Goal: Task Accomplishment & Management: Use online tool/utility

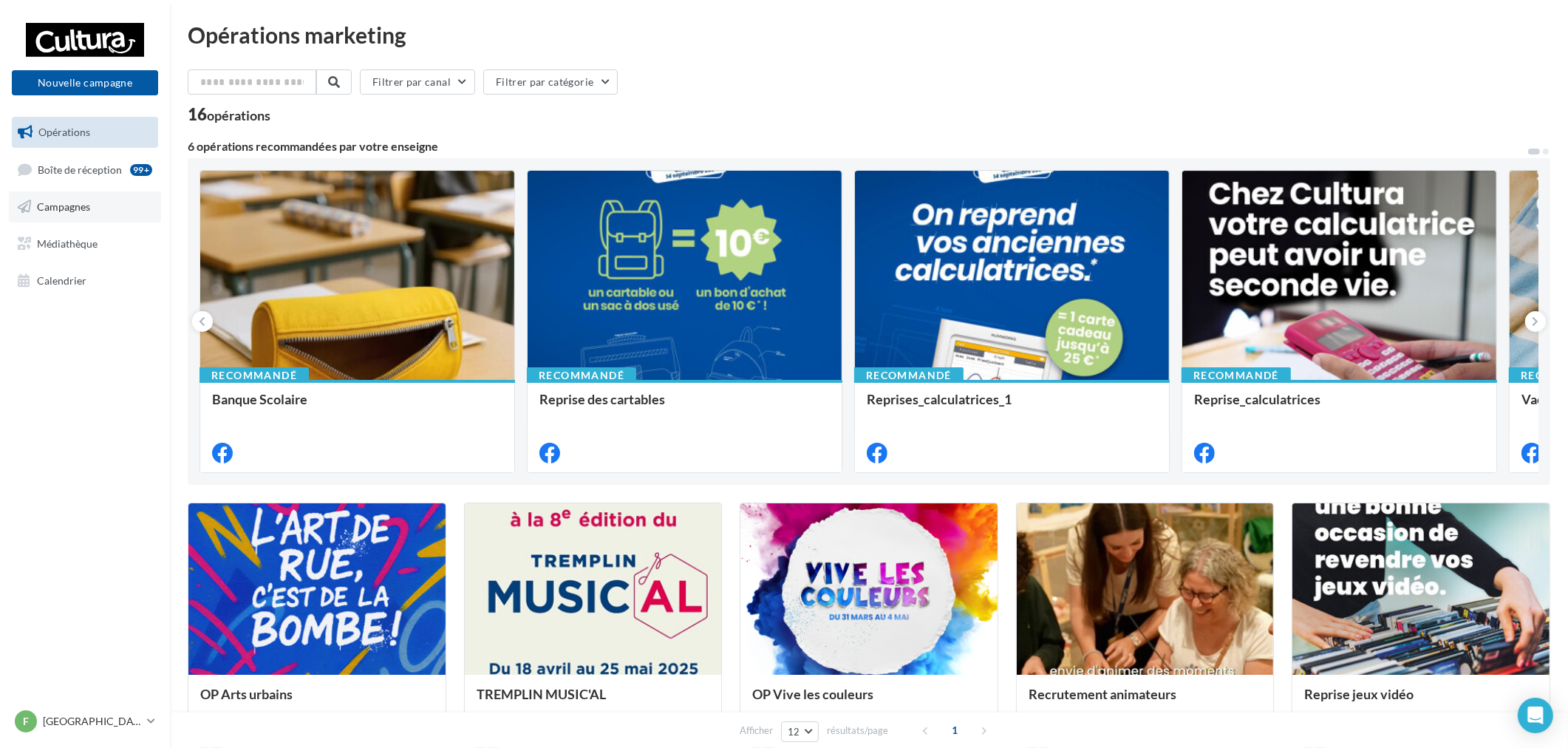
click at [100, 203] on link "Campagnes" at bounding box center [85, 207] width 152 height 31
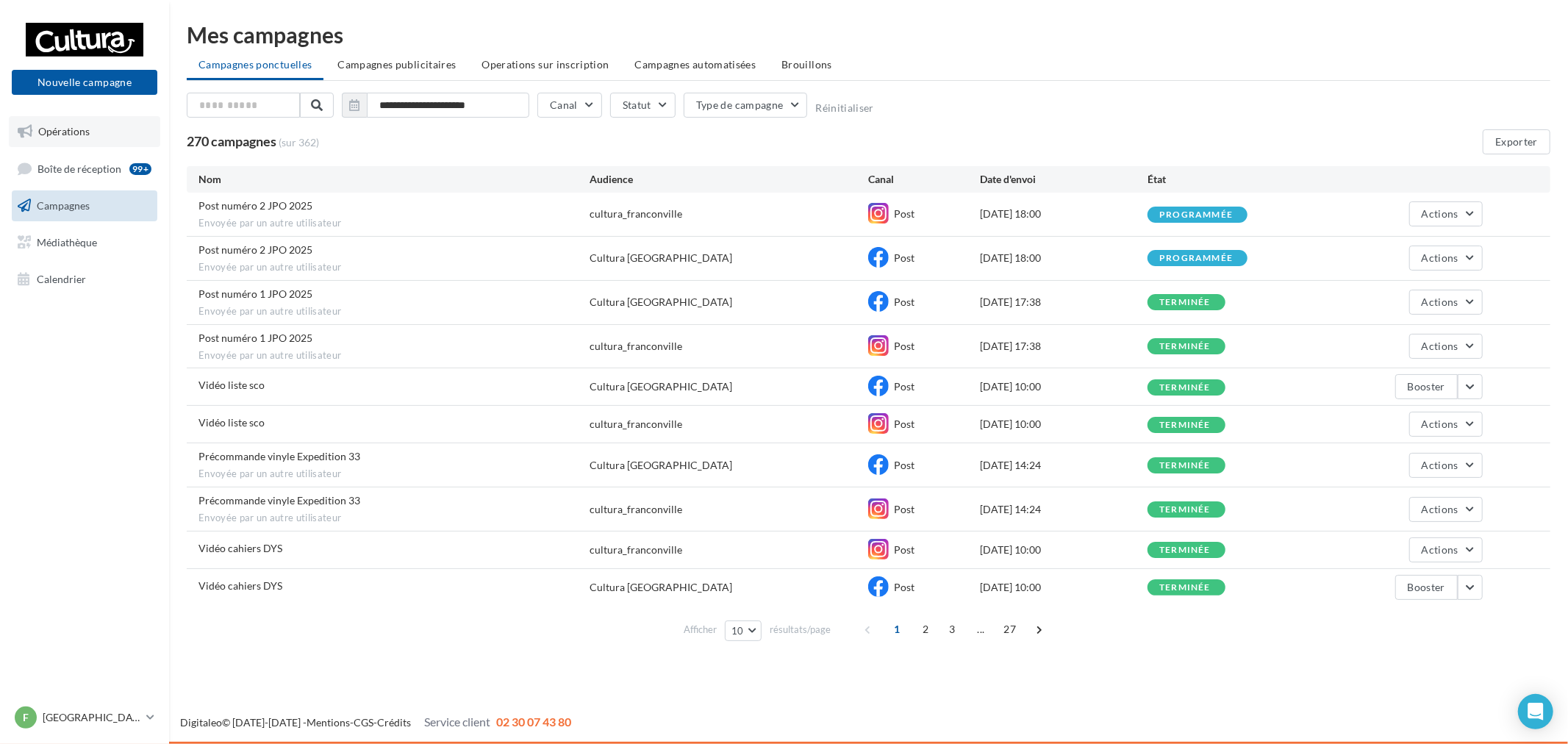
click at [93, 145] on link "Opérations" at bounding box center [84, 131] width 151 height 31
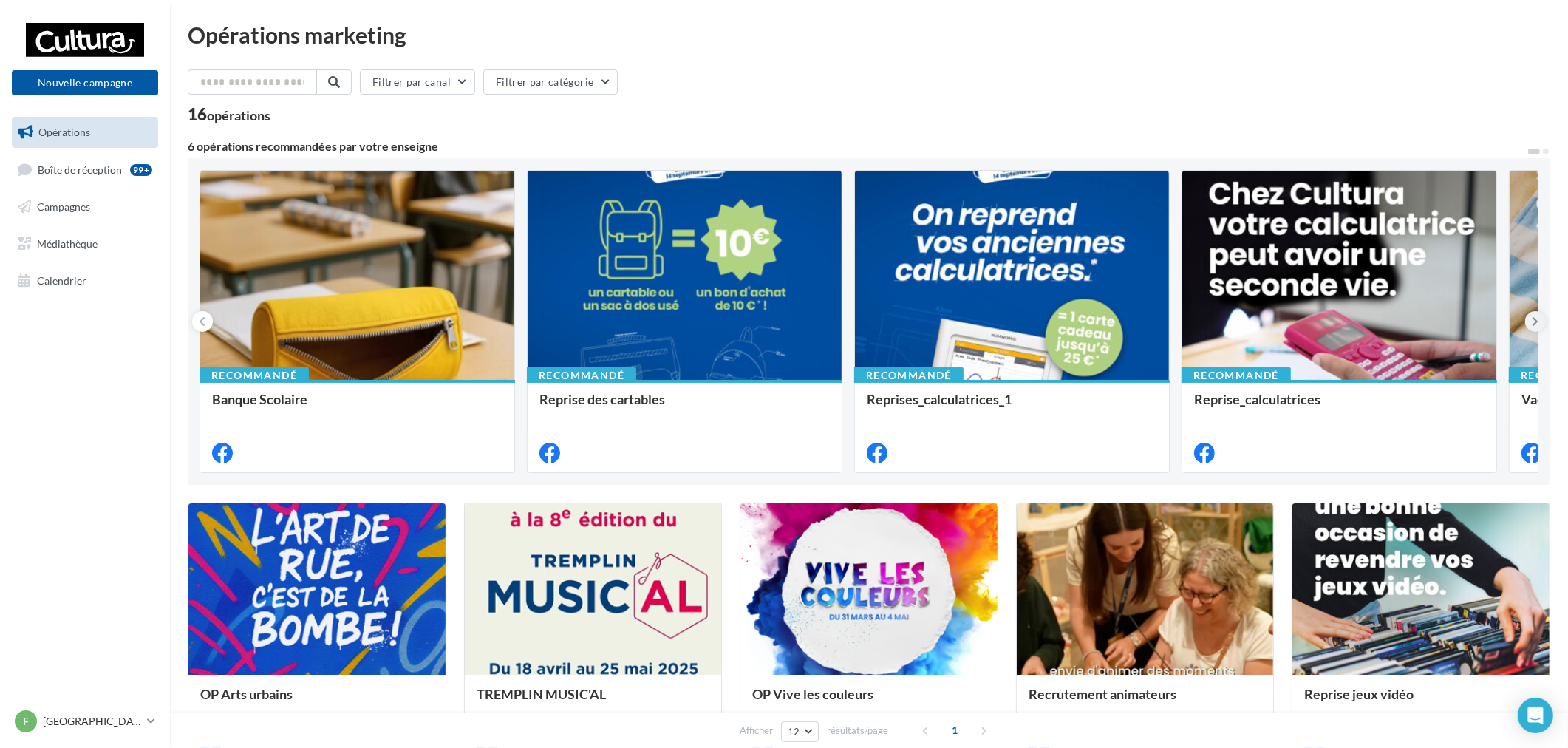
click at [1545, 322] on button at bounding box center [1535, 322] width 21 height 21
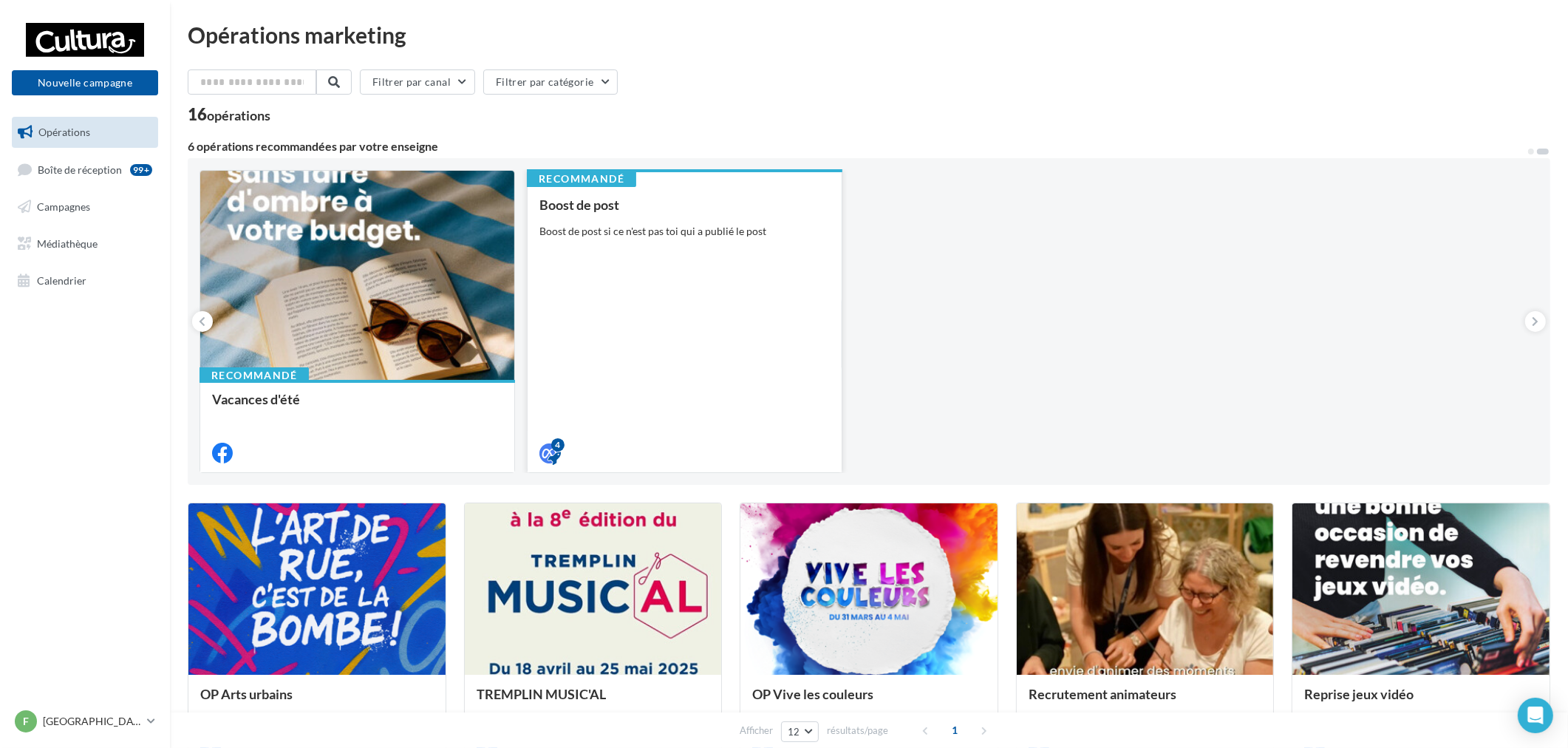
click at [727, 269] on div "Boost de post Boost de post si ce n'est pas toi qui a publié le post" at bounding box center [684, 328] width 291 height 262
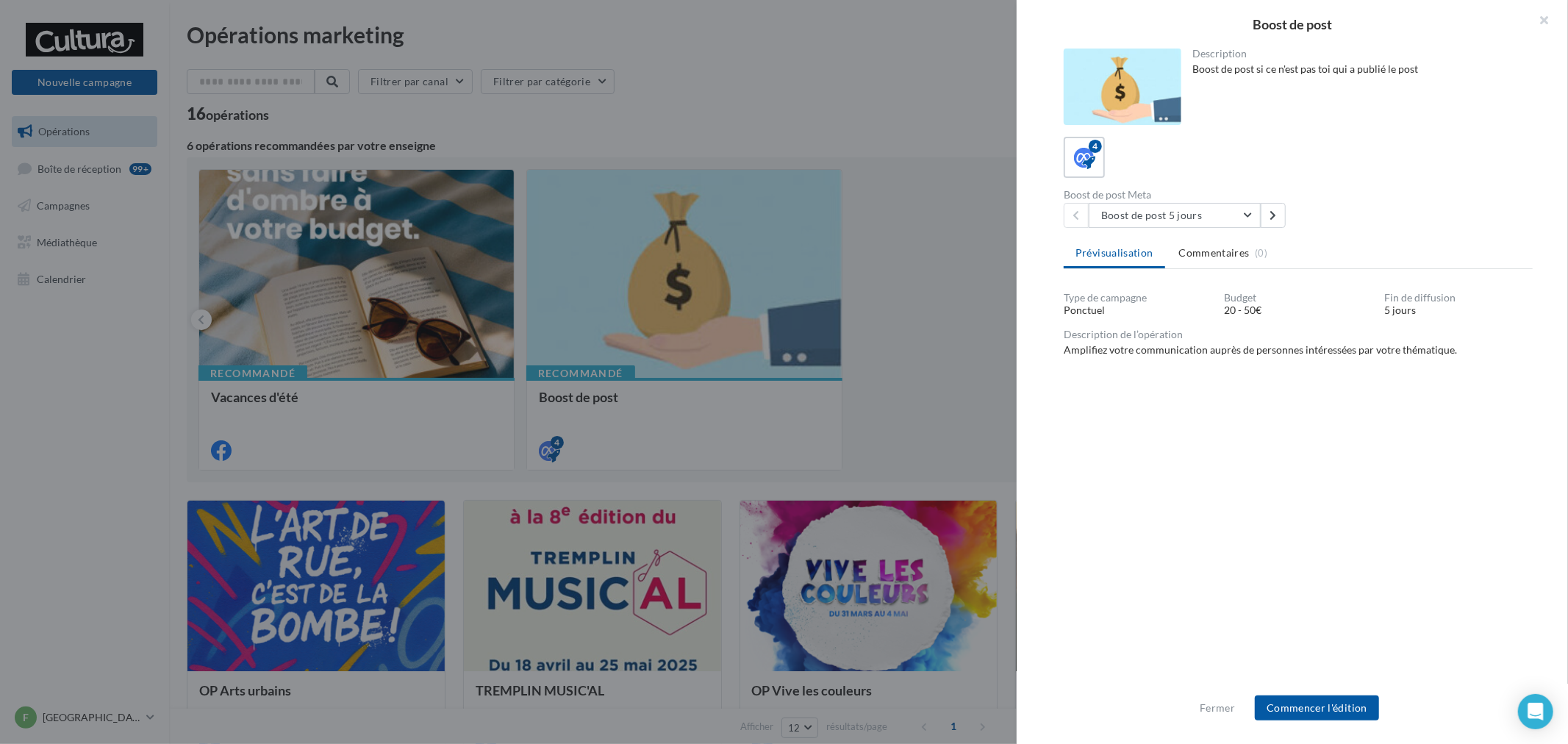
click at [878, 366] on div at bounding box center [784, 372] width 1568 height 744
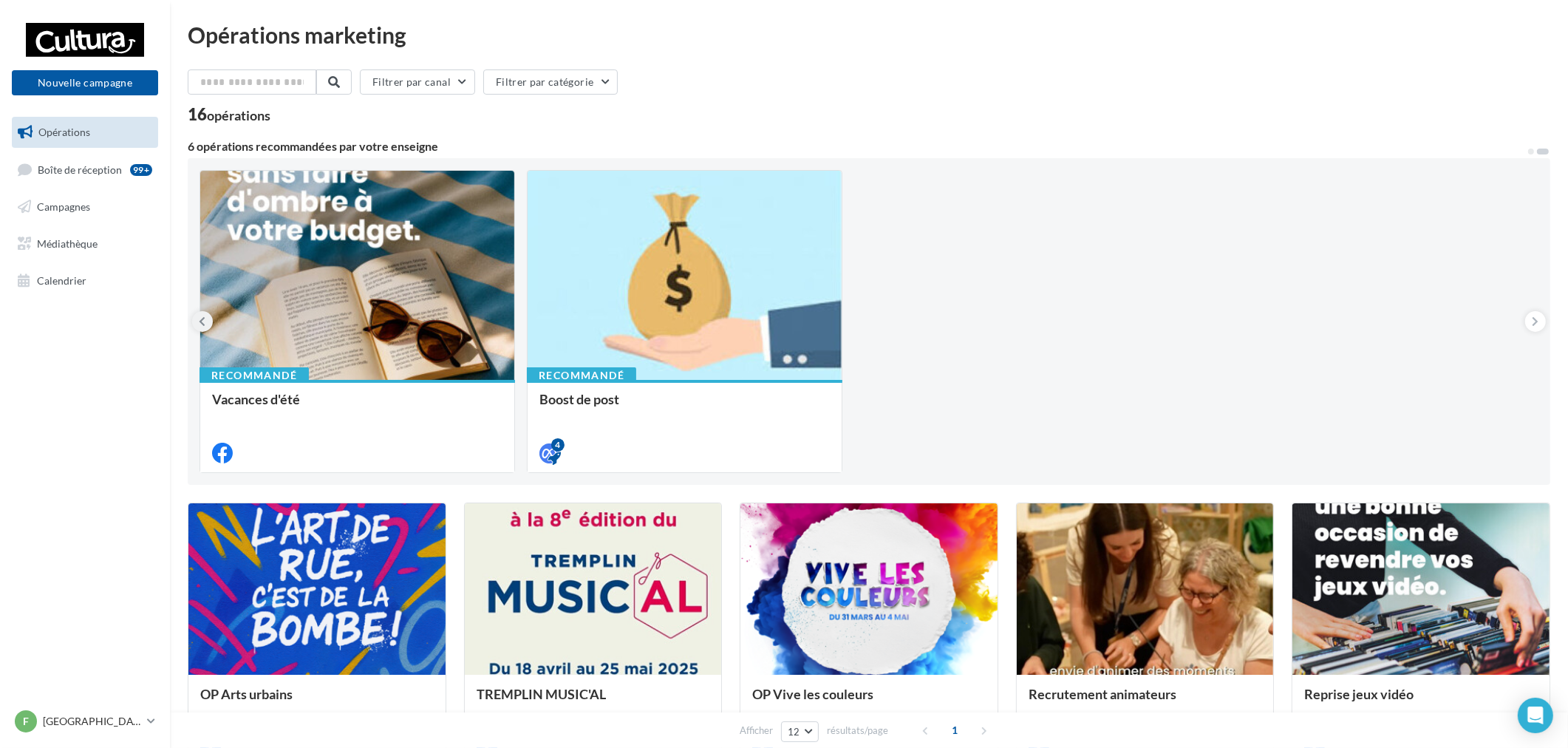
click at [200, 318] on icon at bounding box center [203, 321] width 6 height 14
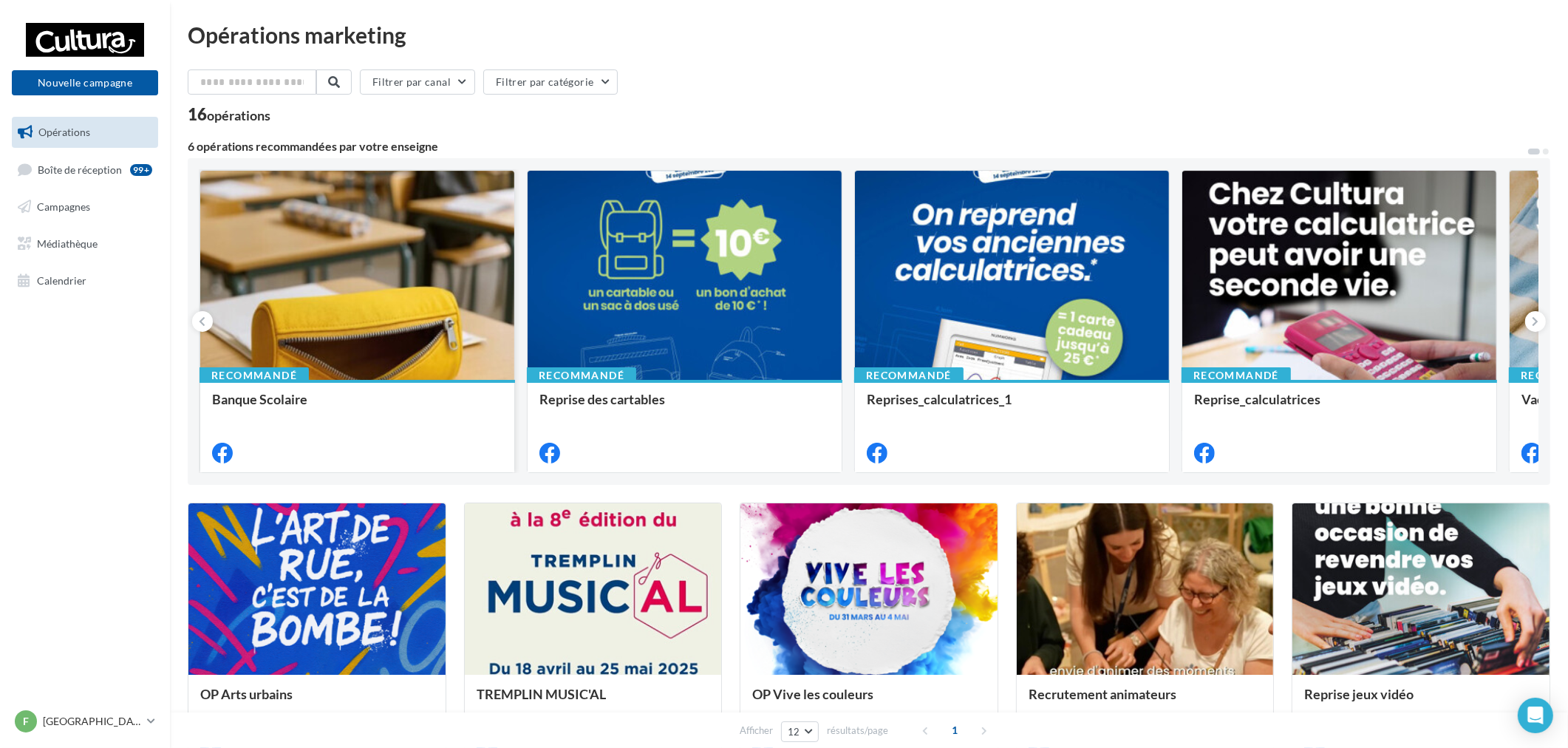
click at [340, 269] on div at bounding box center [357, 275] width 314 height 211
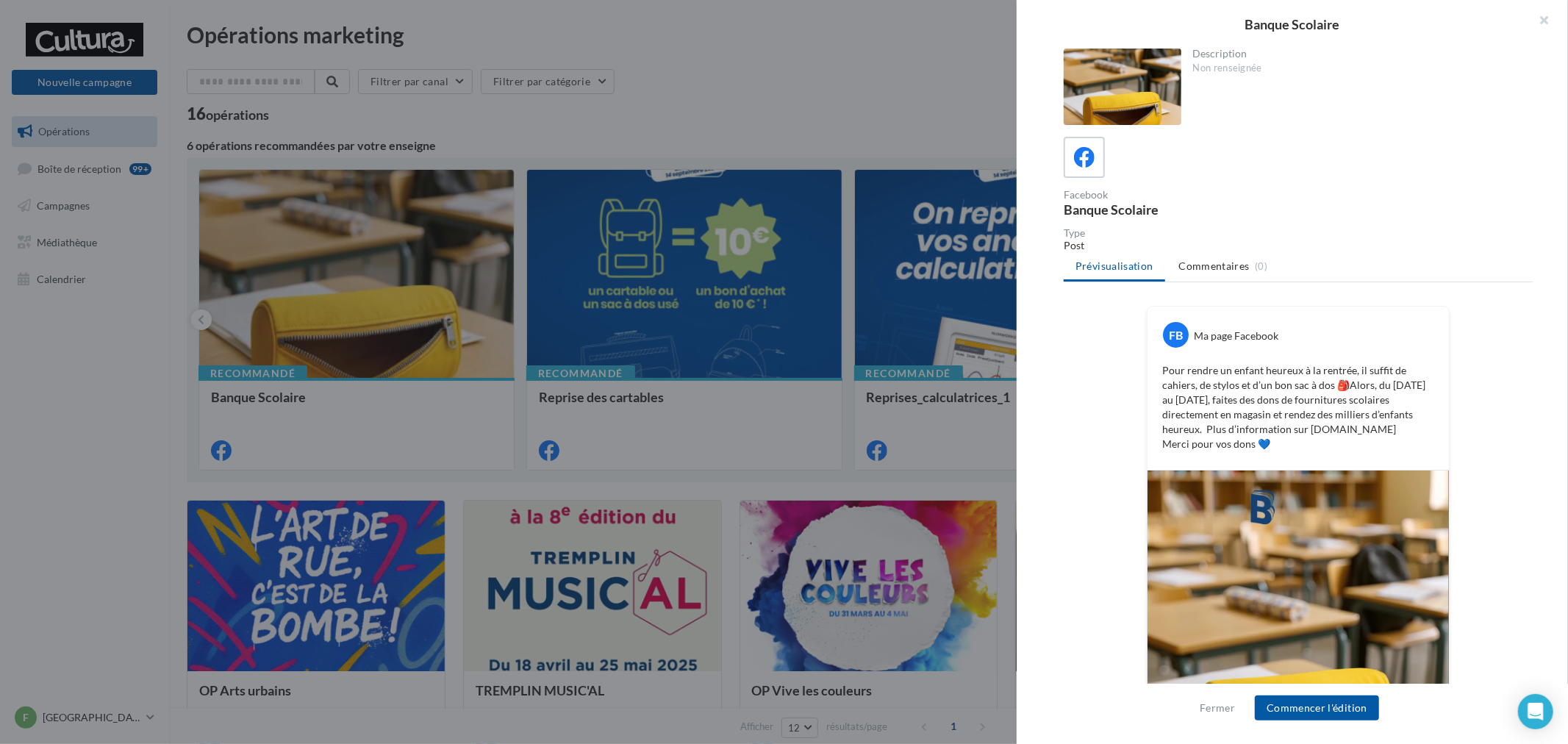
click at [1354, 694] on div "Fermer Commencer l'édition" at bounding box center [1292, 715] width 551 height 61
click at [1347, 715] on button "Commencer l'édition" at bounding box center [1317, 707] width 124 height 25
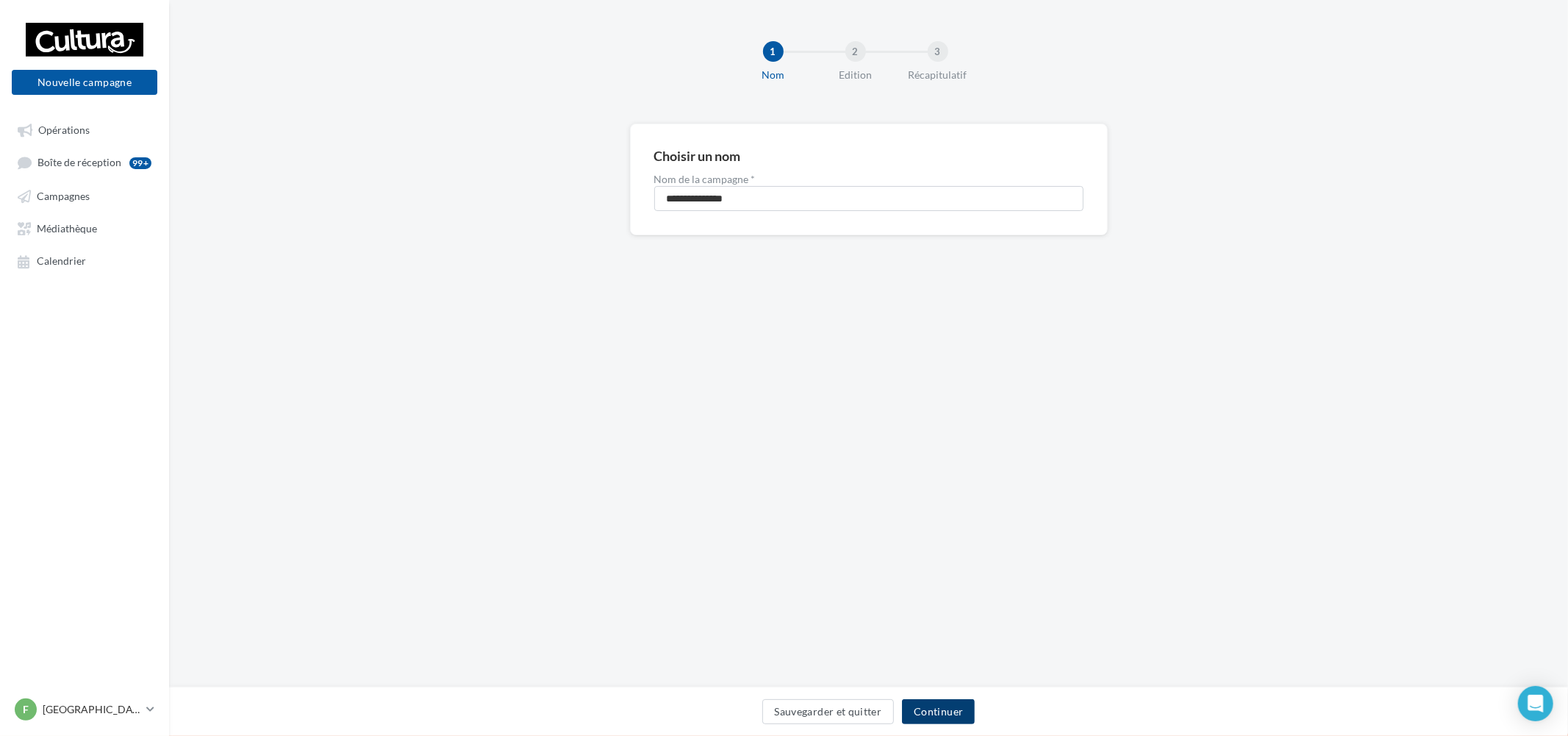
click at [960, 714] on button "Continuer" at bounding box center [938, 711] width 72 height 25
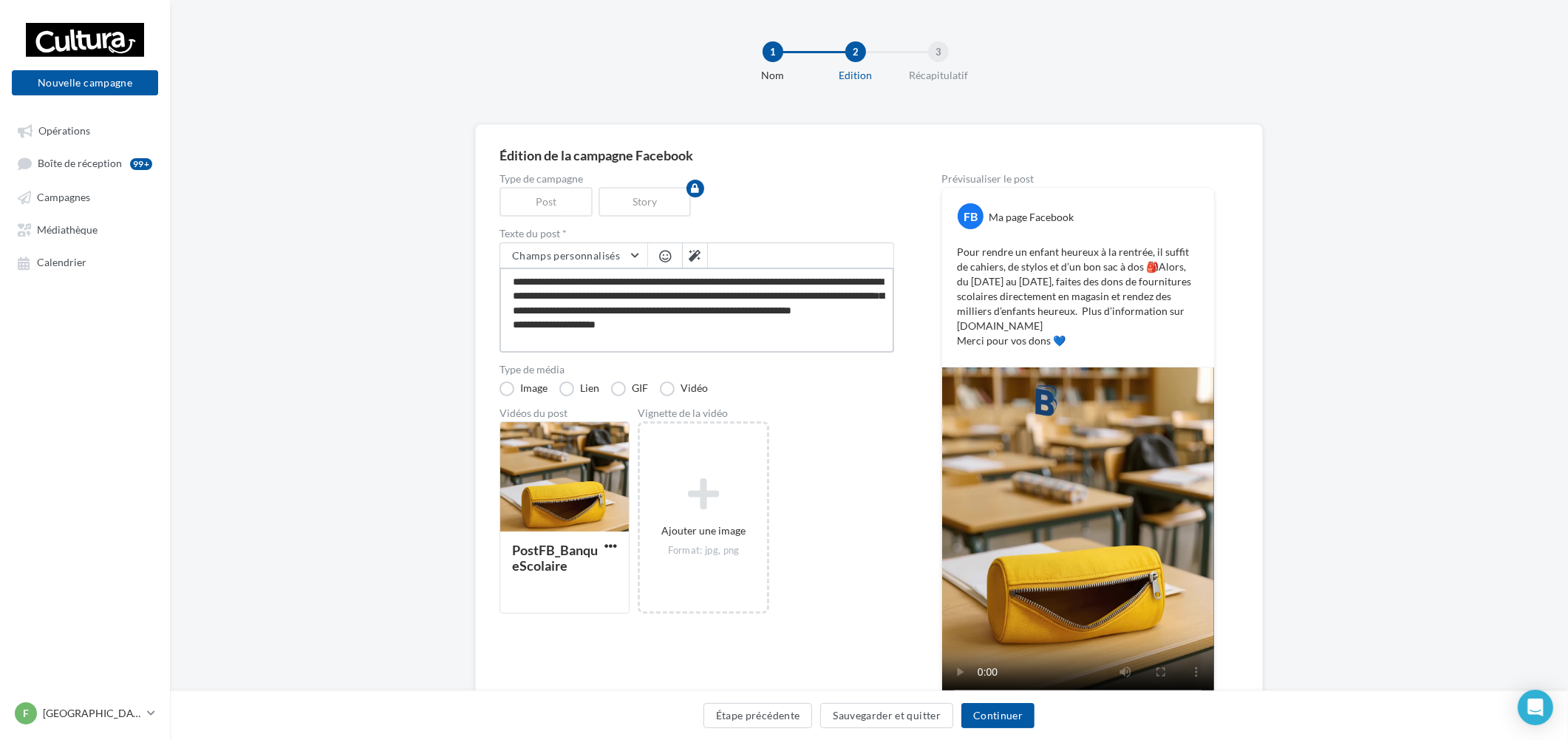
drag, startPoint x: 676, startPoint y: 334, endPoint x: 403, endPoint y: 220, distance: 295.8
click at [403, 220] on div "**********" at bounding box center [868, 468] width 1398 height 687
paste textarea "**********"
type textarea "**********"
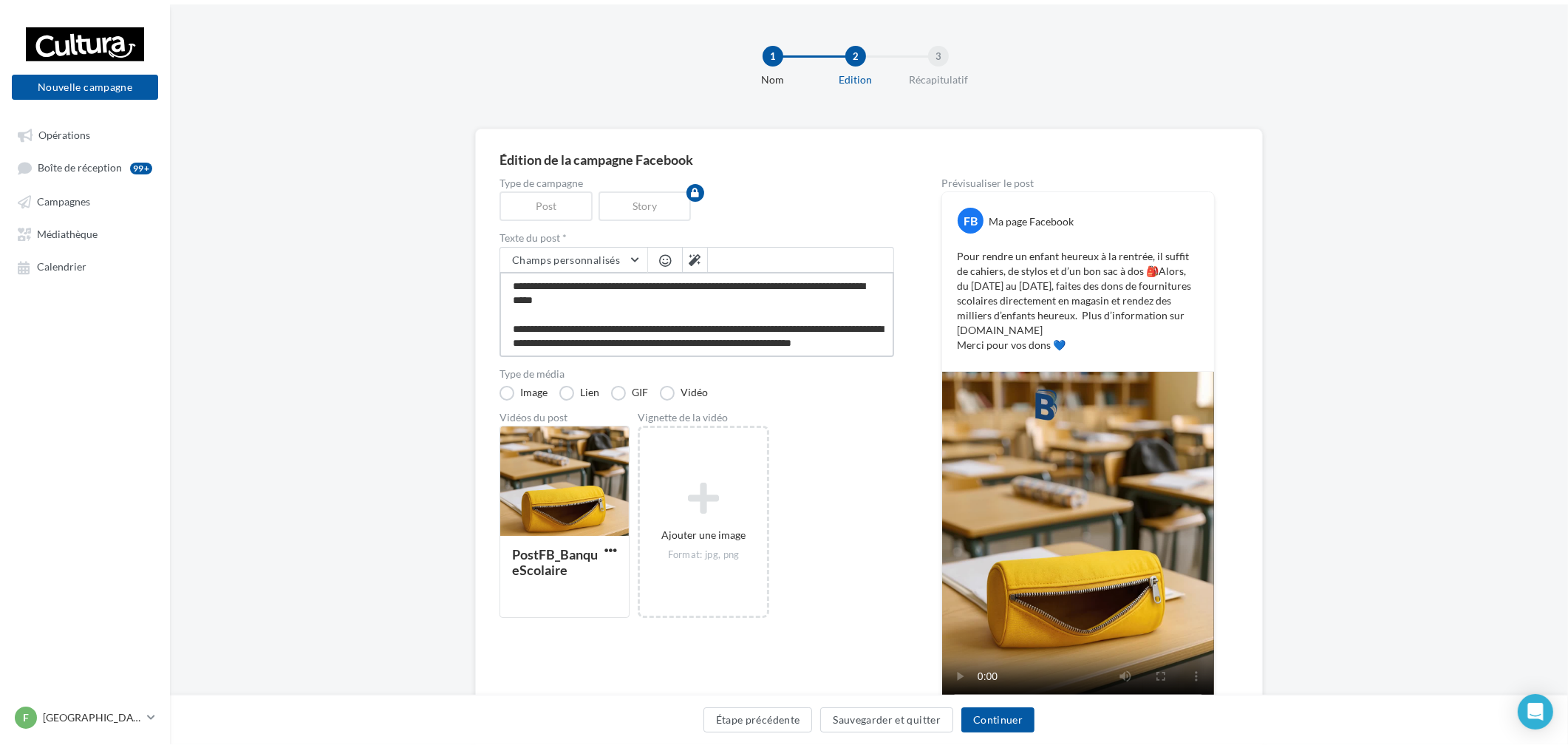
scroll to position [34, 0]
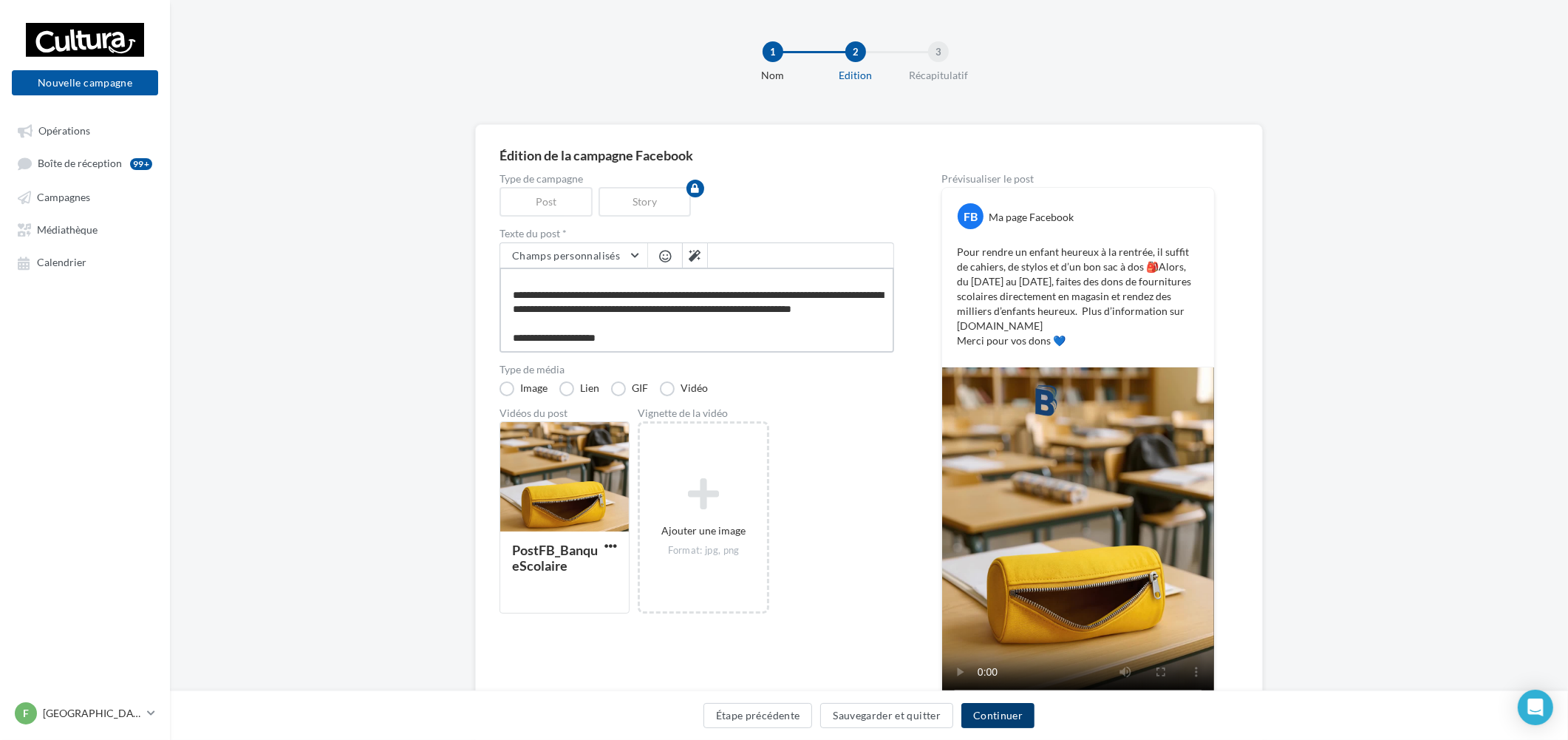
type textarea "**********"
click at [1018, 722] on button "Continuer" at bounding box center [997, 715] width 73 height 25
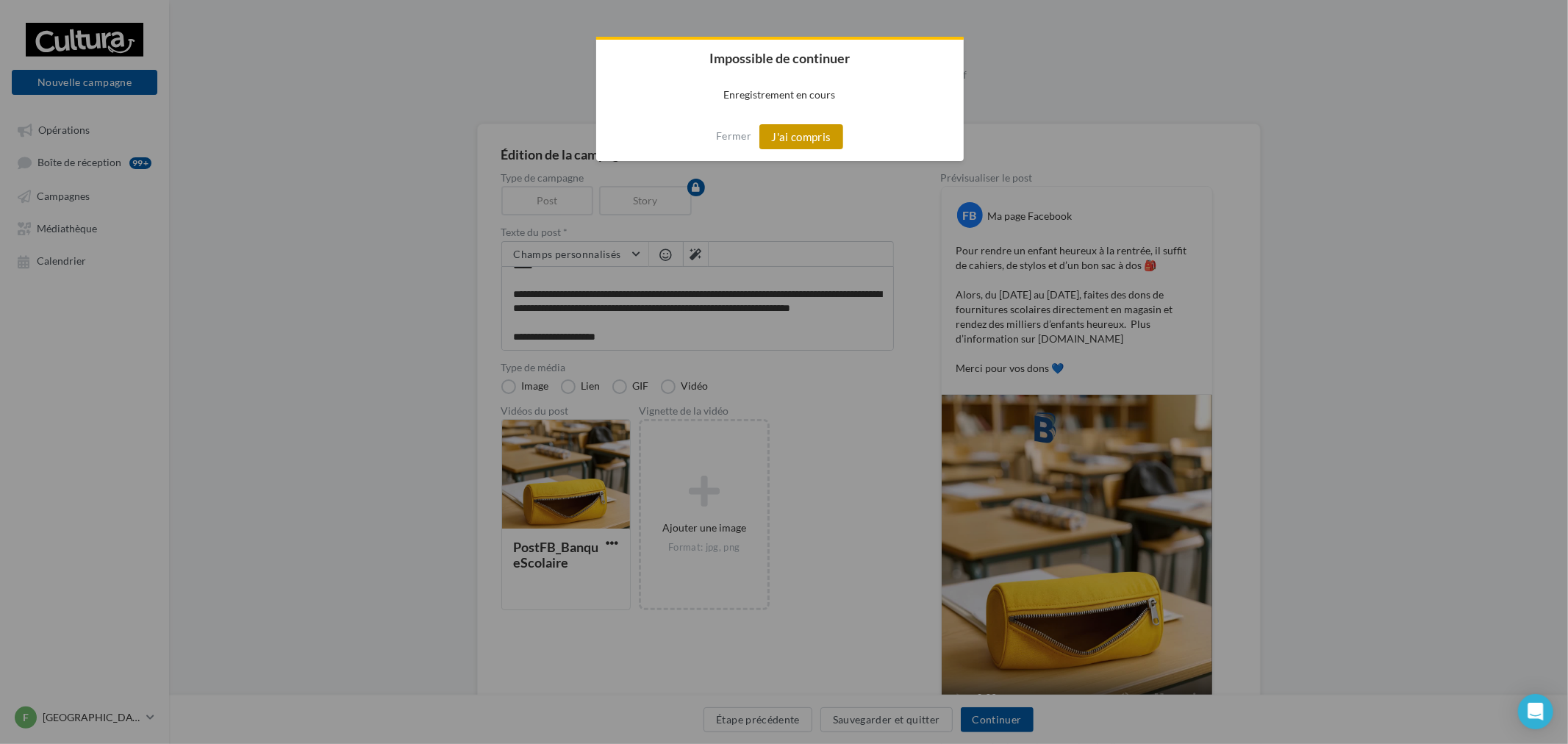
click at [788, 129] on button "J'ai compris" at bounding box center [801, 136] width 84 height 25
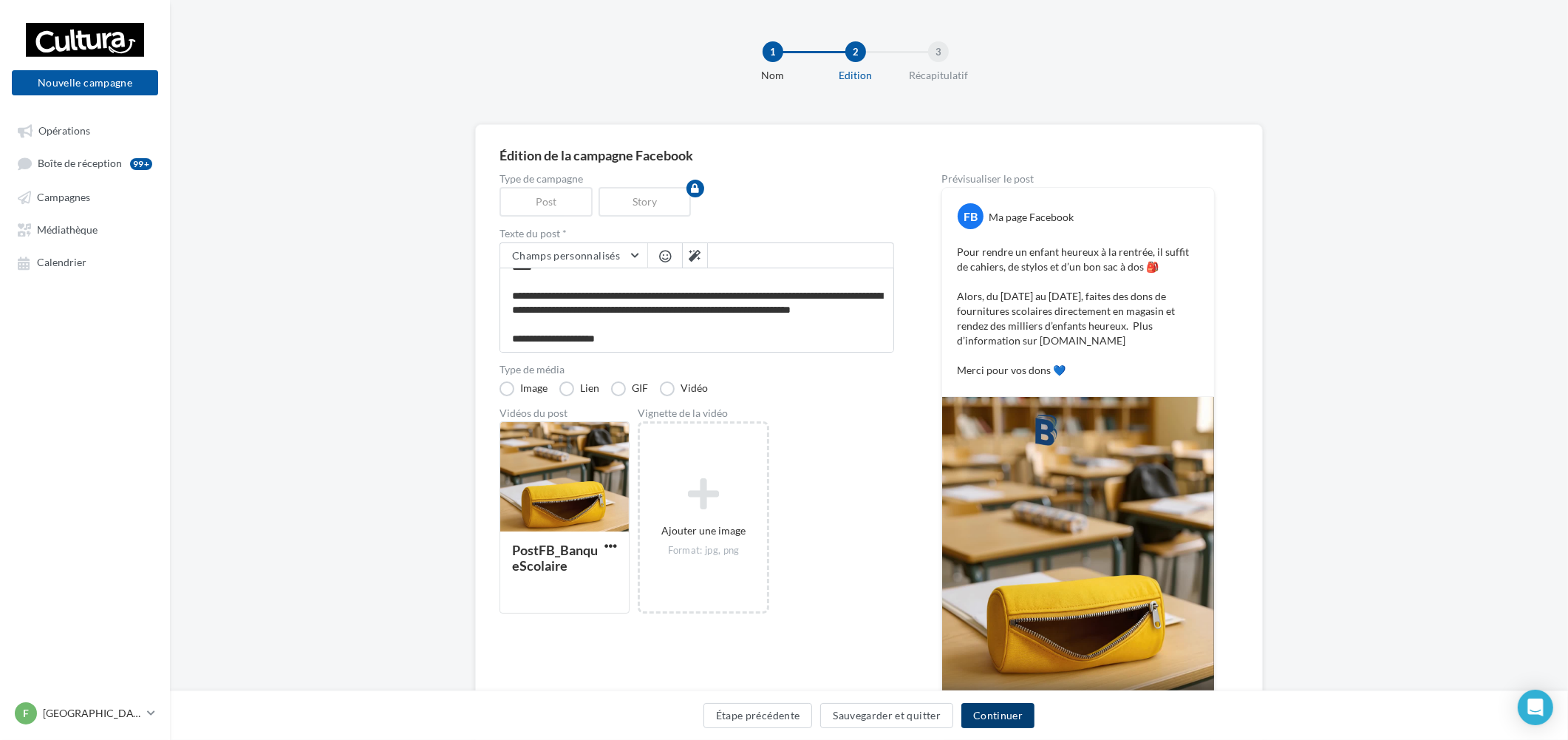
click at [962, 704] on button "Continuer" at bounding box center [997, 715] width 73 height 25
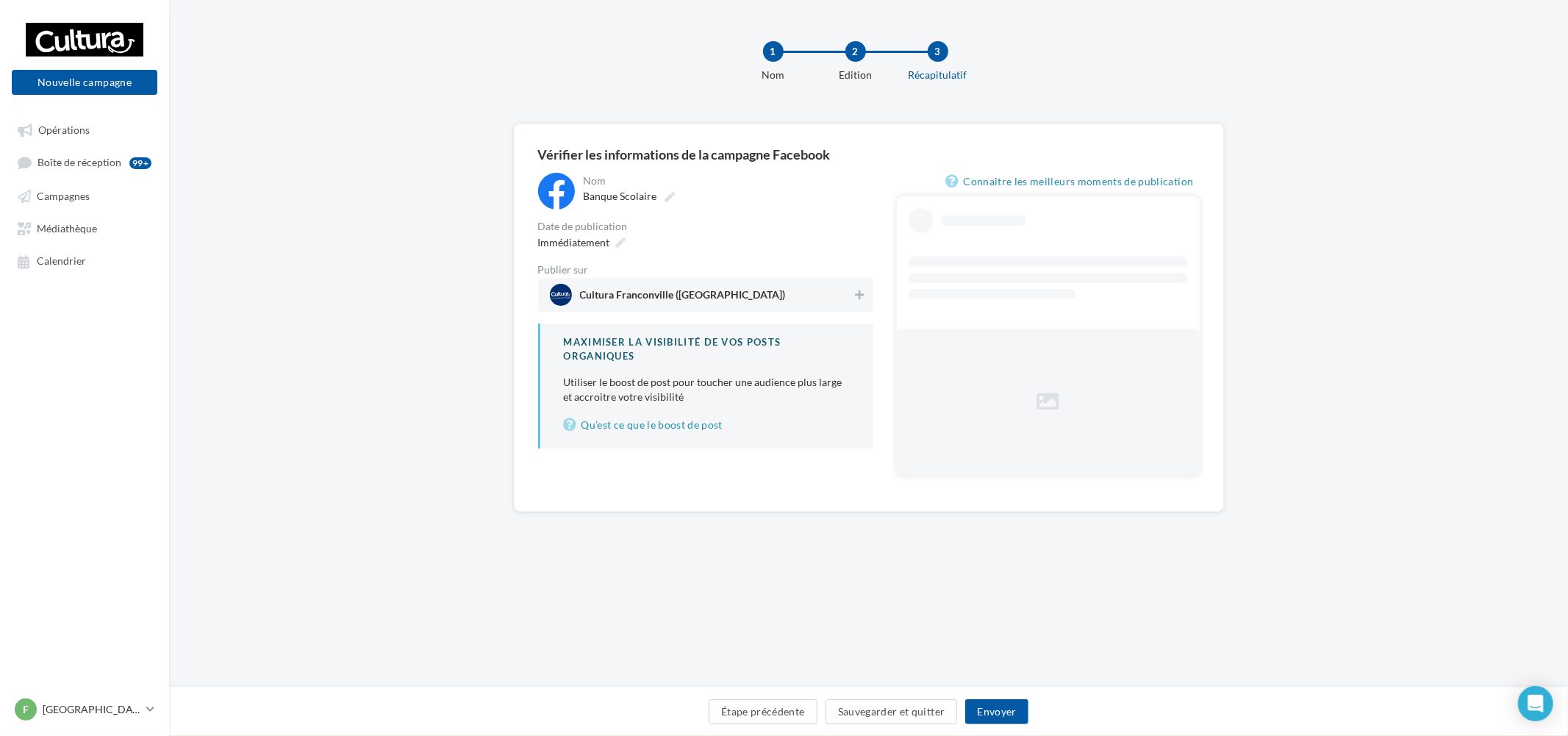
click at [795, 300] on span "Cultura Franconville (Franconville)" at bounding box center [701, 295] width 303 height 22
click at [1002, 714] on button "Envoyer" at bounding box center [996, 711] width 62 height 25
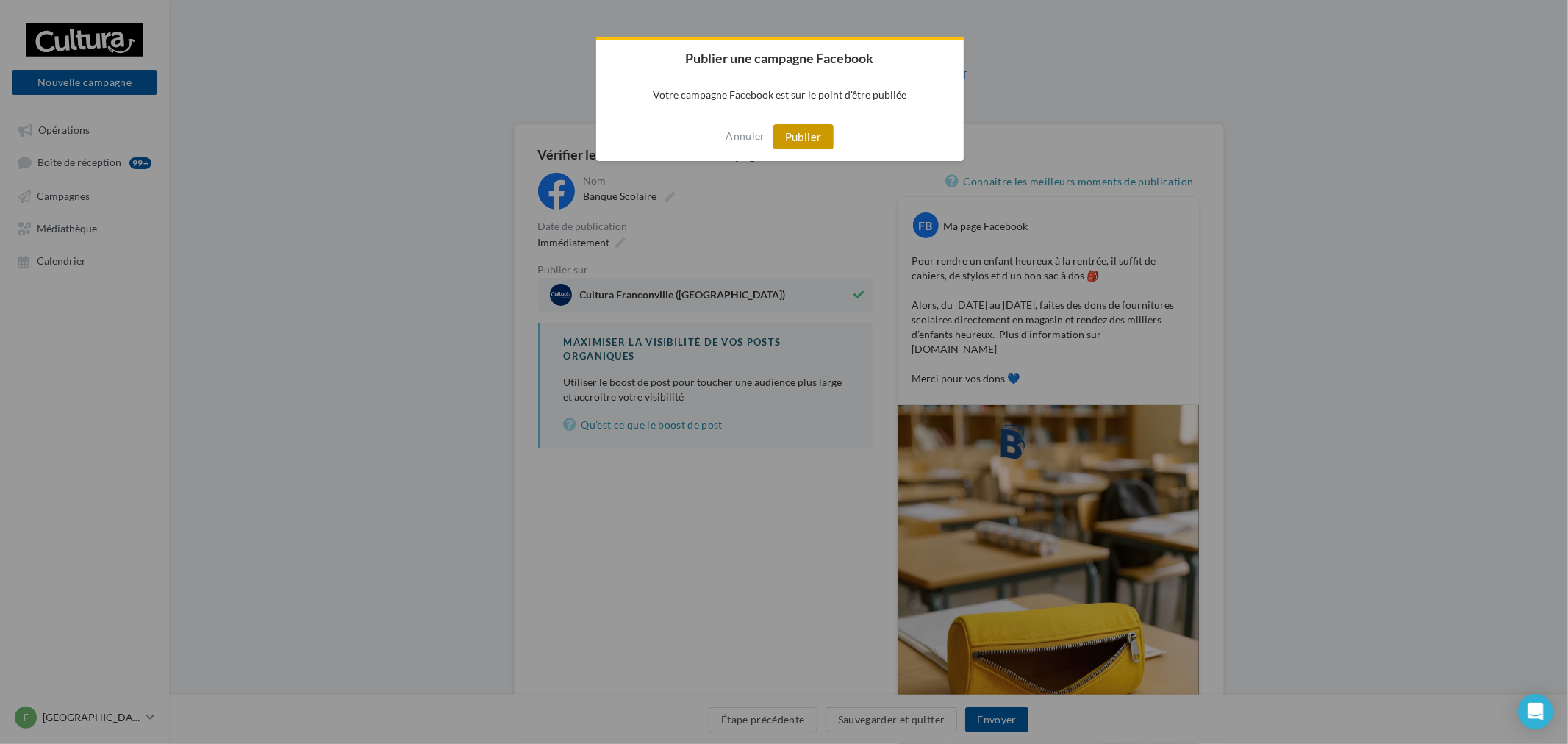
click at [817, 126] on button "Publier" at bounding box center [804, 136] width 61 height 25
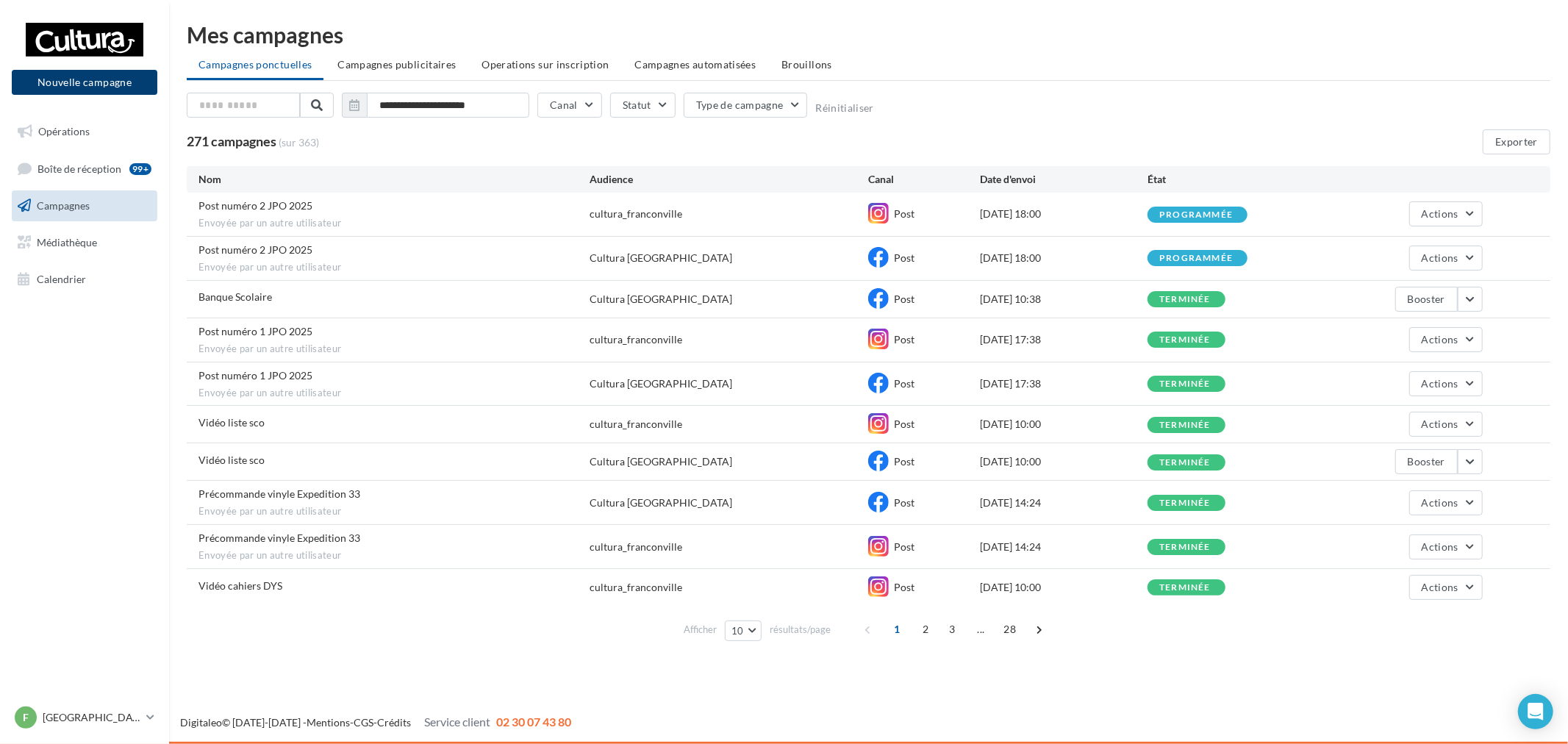
click at [107, 94] on button "Nouvelle campagne" at bounding box center [84, 82] width 146 height 25
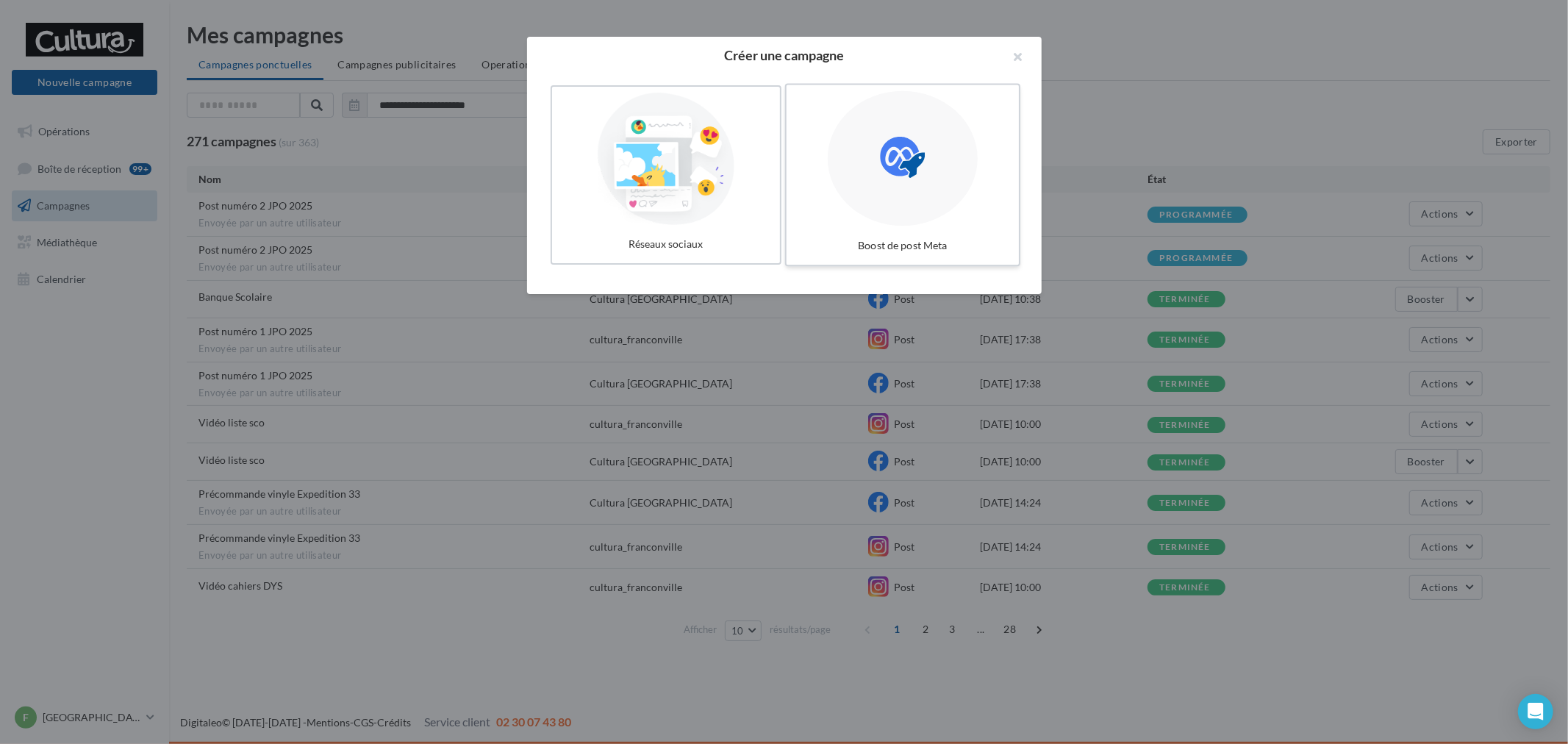
click at [887, 221] on div at bounding box center [902, 159] width 150 height 135
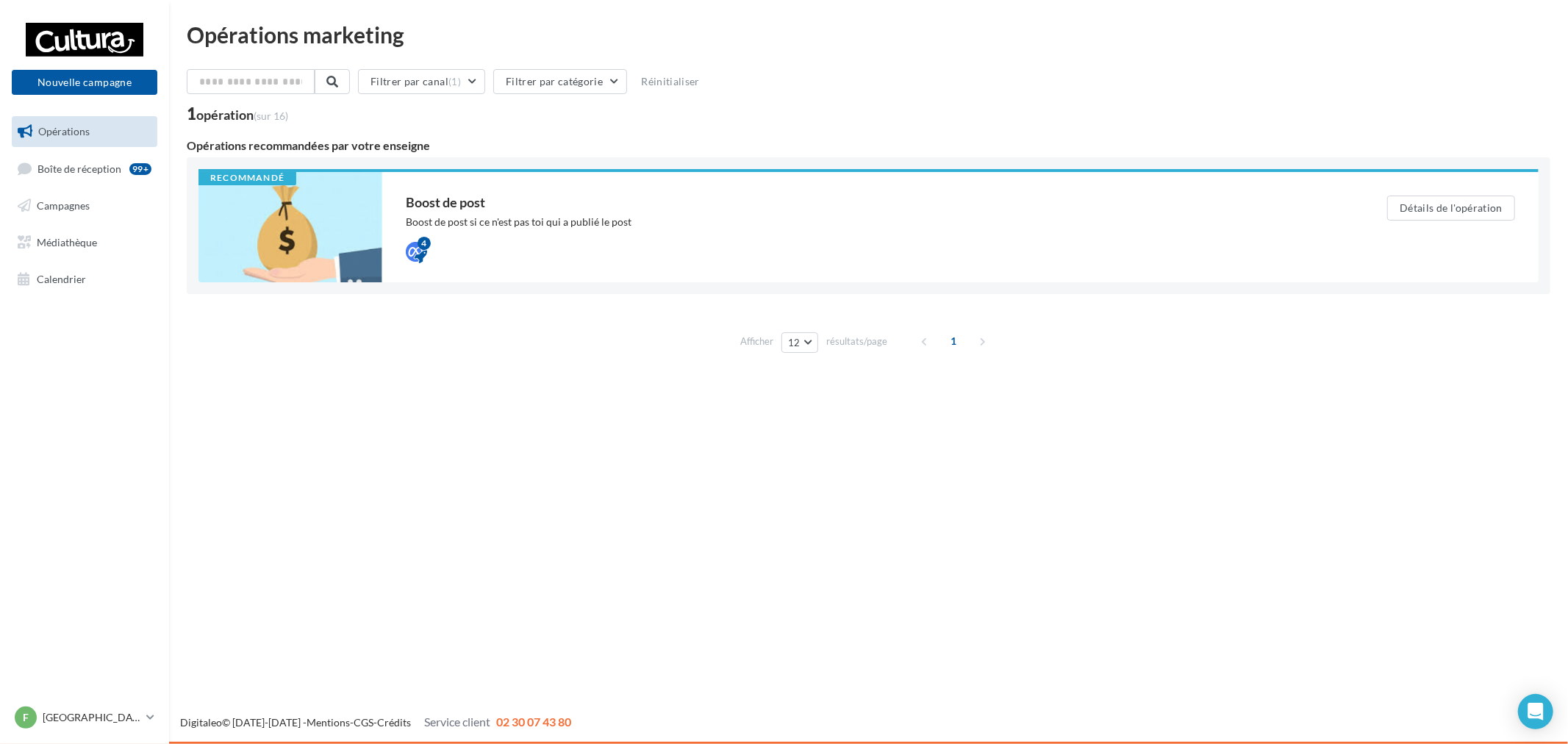
click at [1195, 283] on div "Recommandé Boost de post Boost de post si ce n'est pas toi qui a publié le post…" at bounding box center [868, 226] width 1363 height 137
click at [1214, 245] on div "4" at bounding box center [867, 250] width 923 height 18
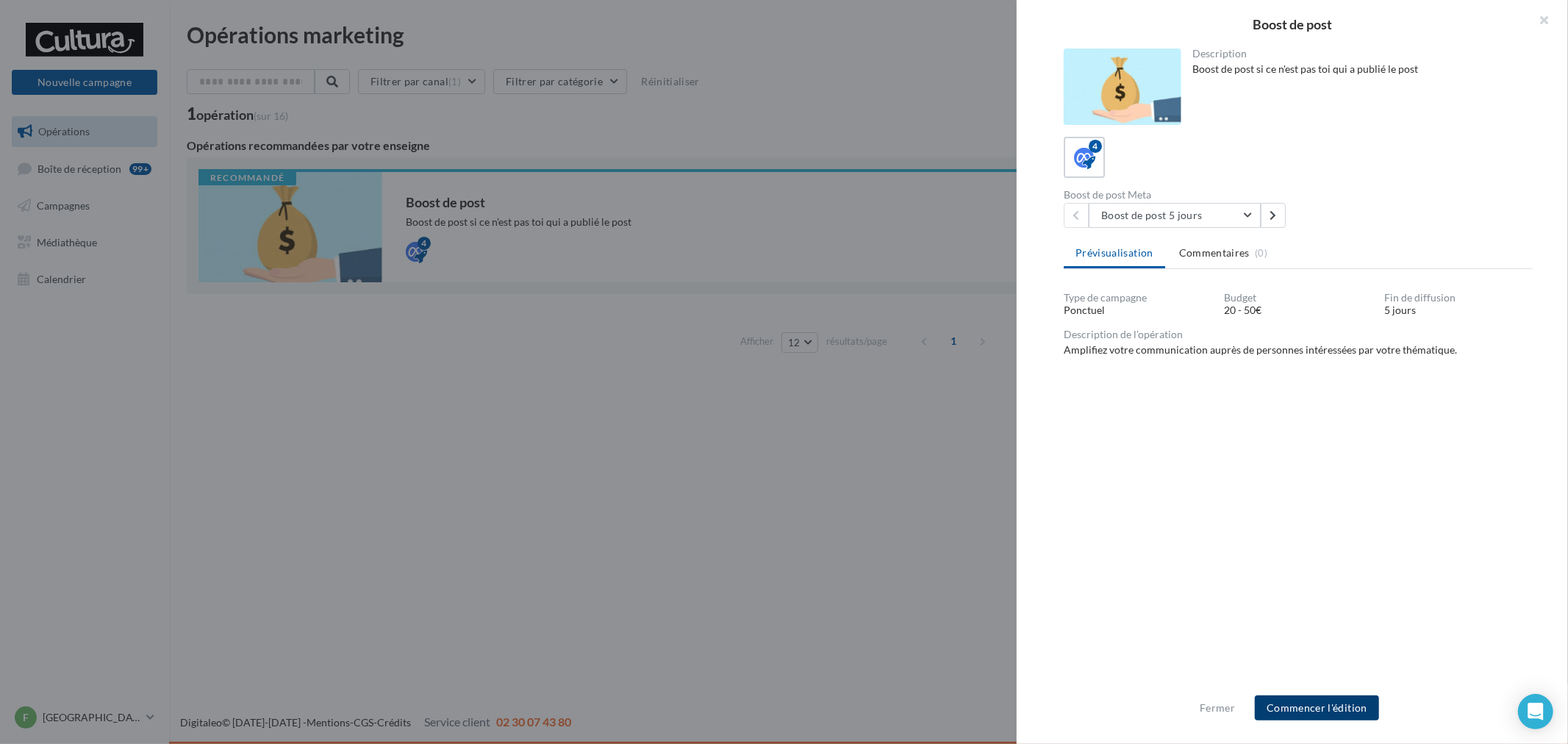
click at [1340, 703] on button "Commencer l'édition" at bounding box center [1317, 707] width 124 height 25
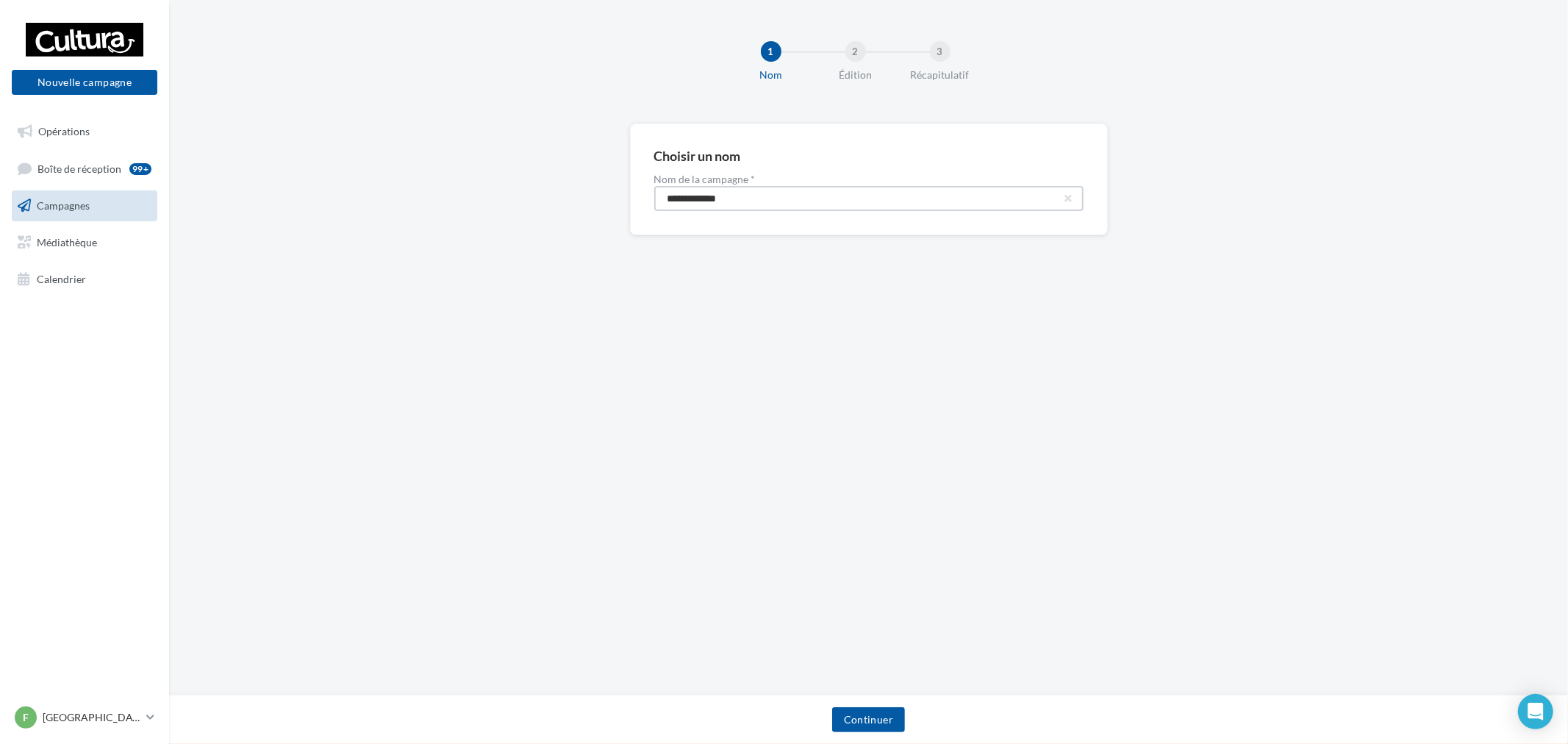
click at [783, 202] on input "**********" at bounding box center [869, 198] width 429 height 25
type input "**********"
click at [872, 713] on button "Continuer" at bounding box center [868, 719] width 72 height 25
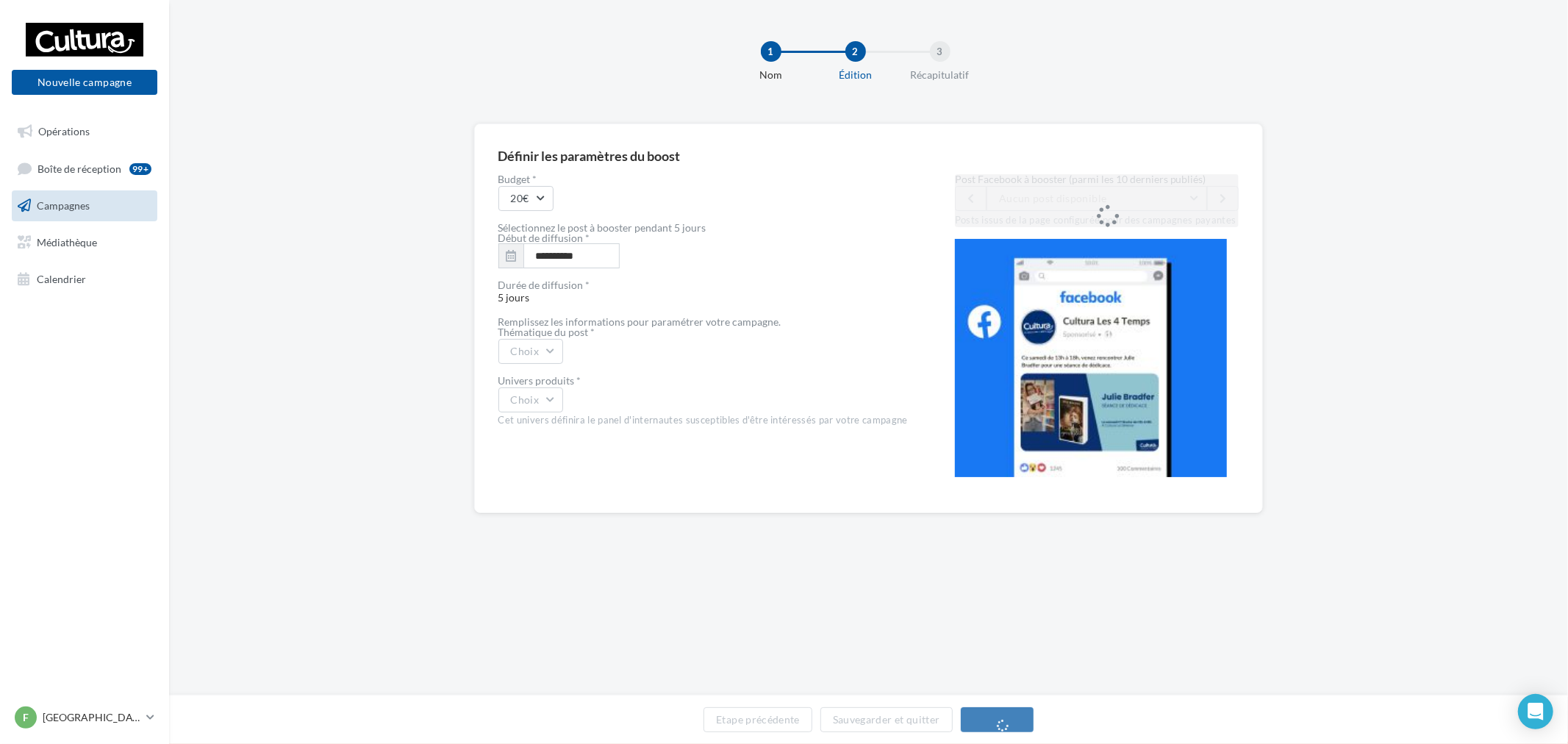
click at [564, 364] on div "**********" at bounding box center [703, 331] width 409 height 315
click at [555, 358] on button "Choix" at bounding box center [531, 351] width 65 height 25
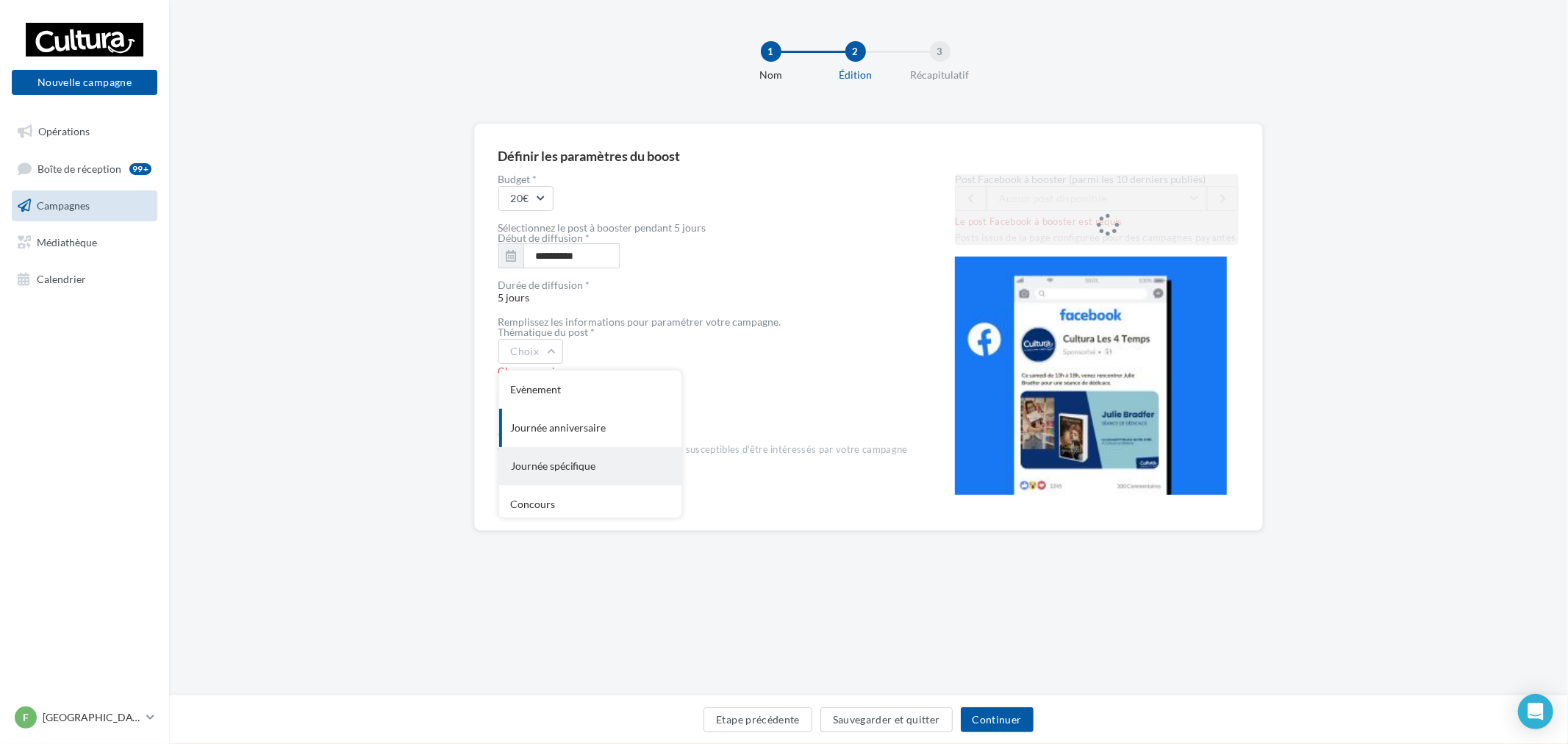
click at [604, 468] on div "Journée spécifique" at bounding box center [590, 466] width 182 height 38
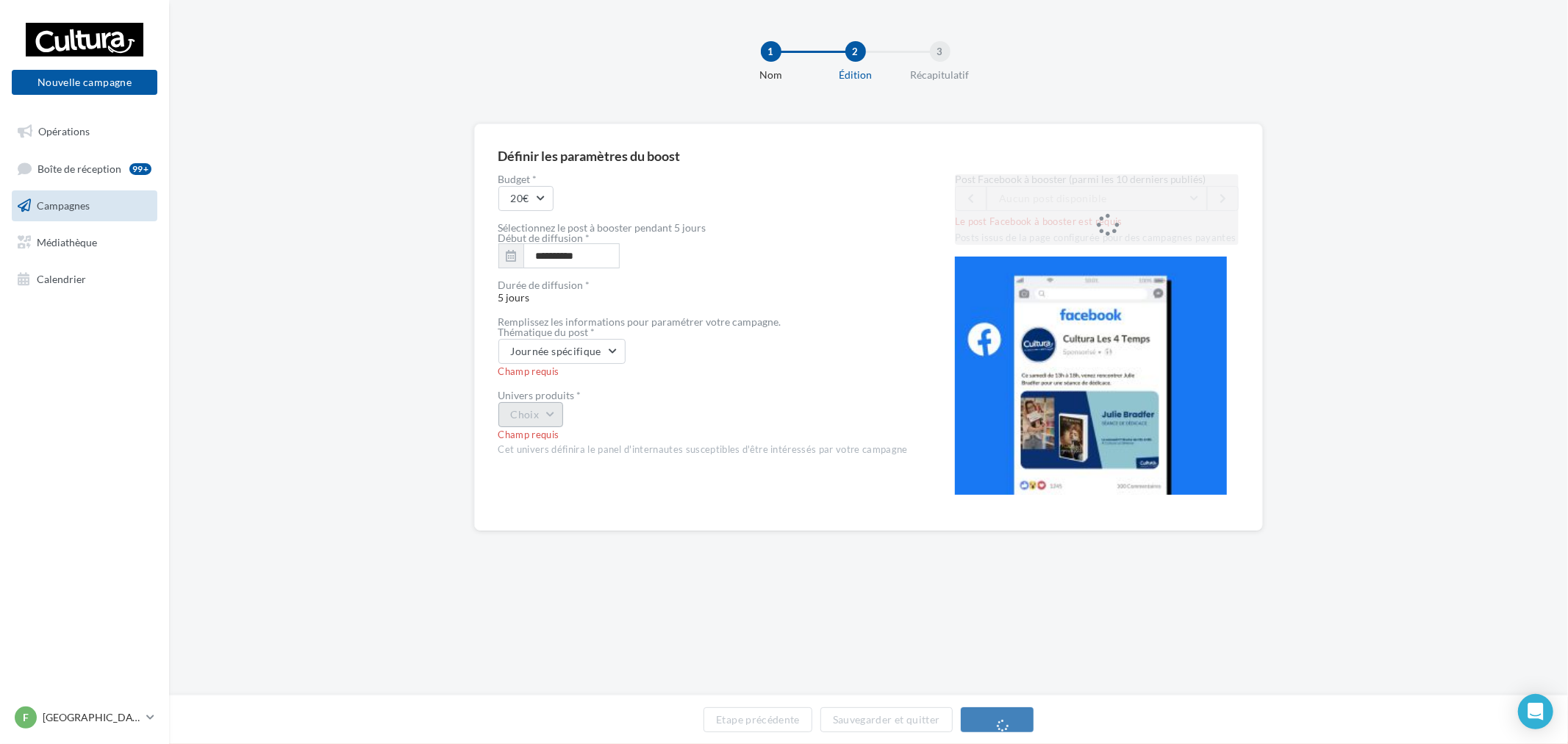
click at [522, 414] on button "Choix" at bounding box center [531, 414] width 65 height 25
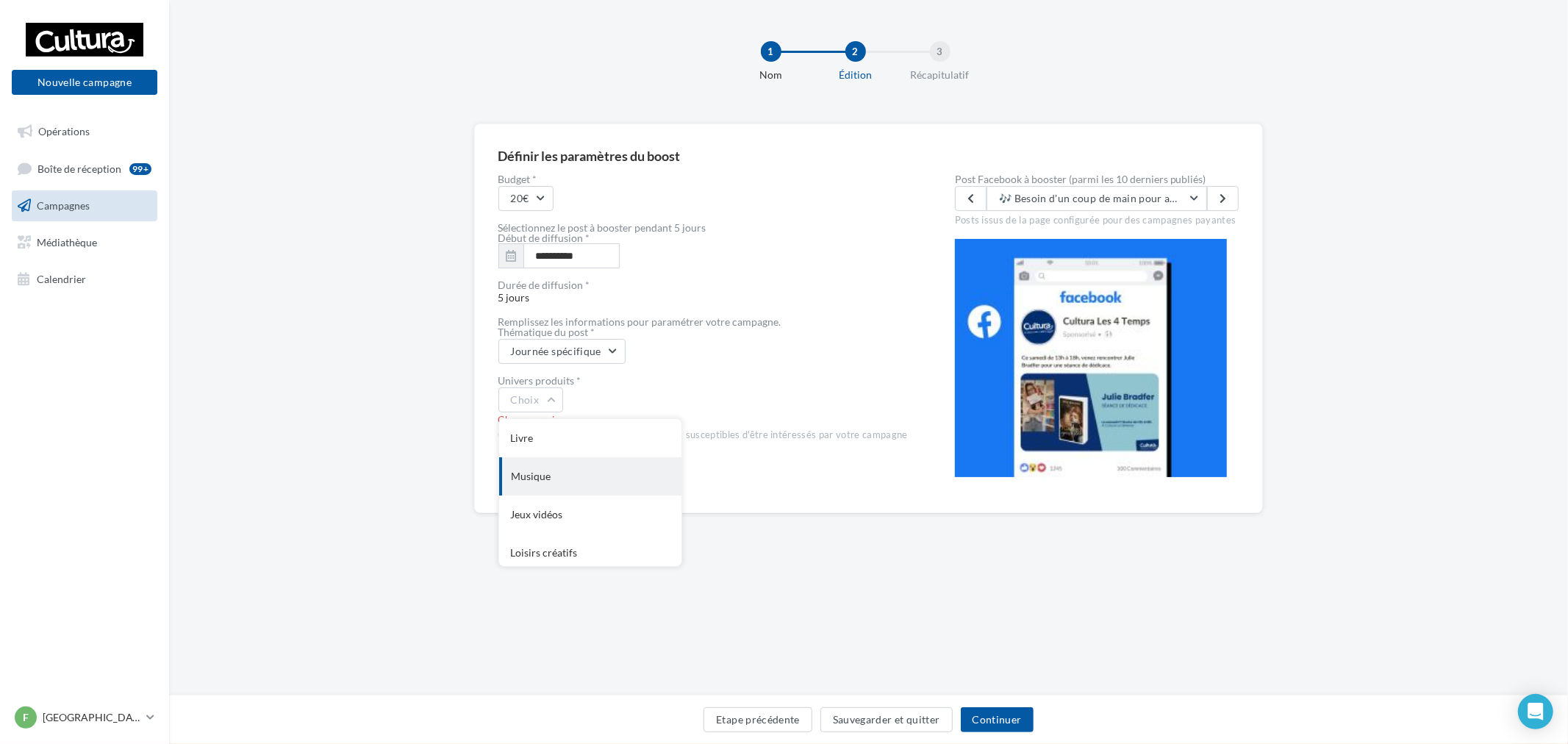
click at [581, 464] on div "Musique" at bounding box center [590, 476] width 182 height 38
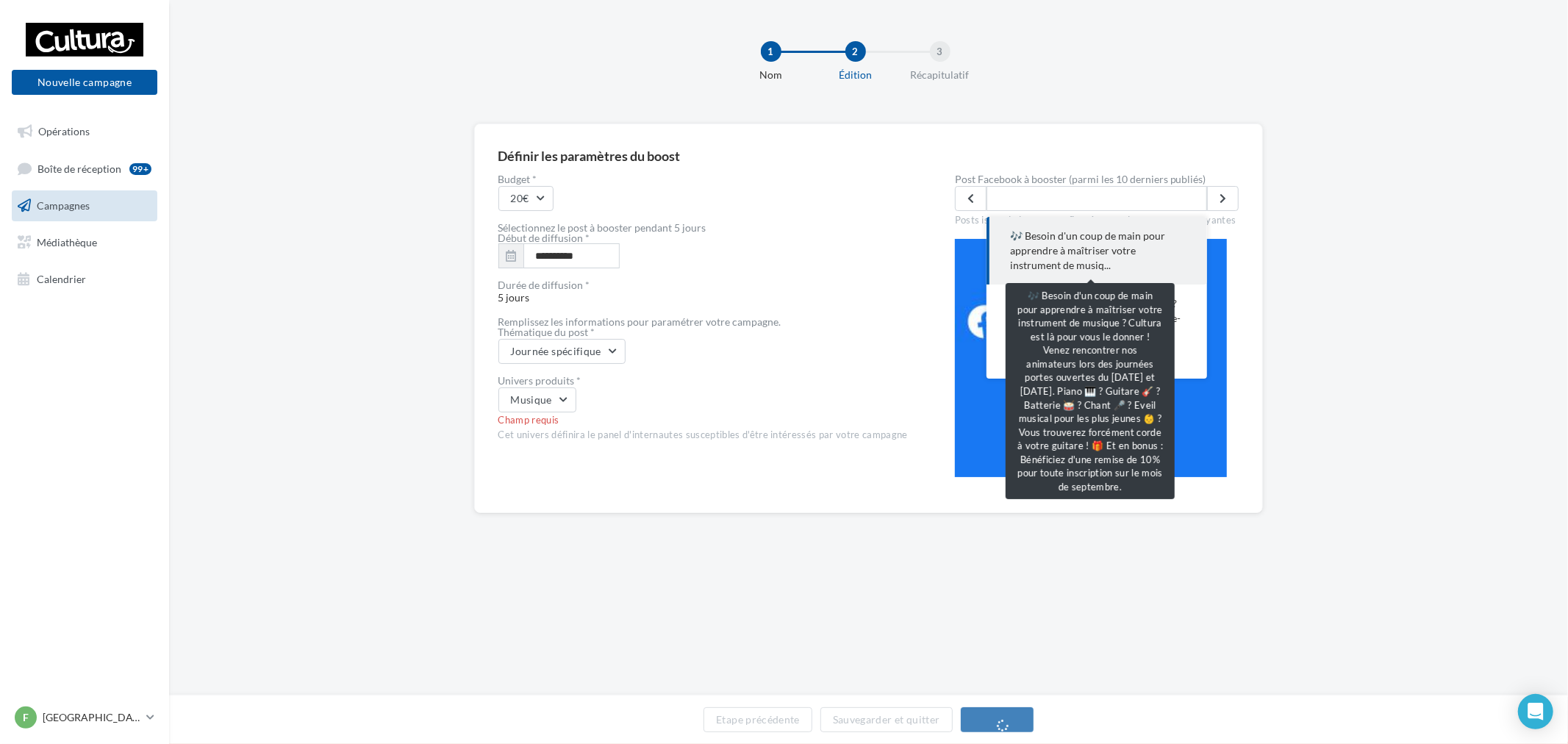
click at [1127, 246] on span "🎶 Besoin d'un coup de main pour apprendre à maîtriser votre instrument de musiq…" at bounding box center [1097, 250] width 174 height 44
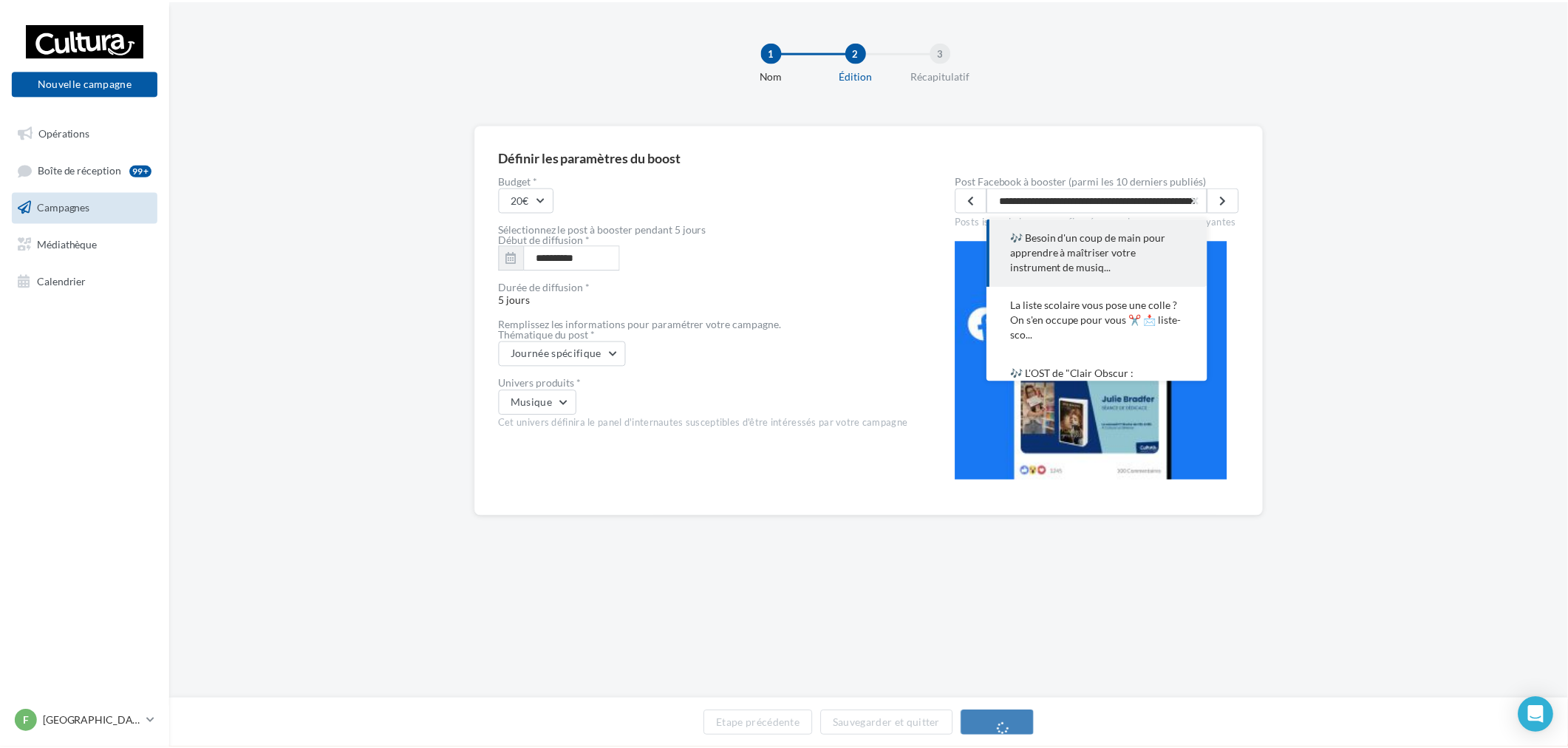
scroll to position [0, 1907]
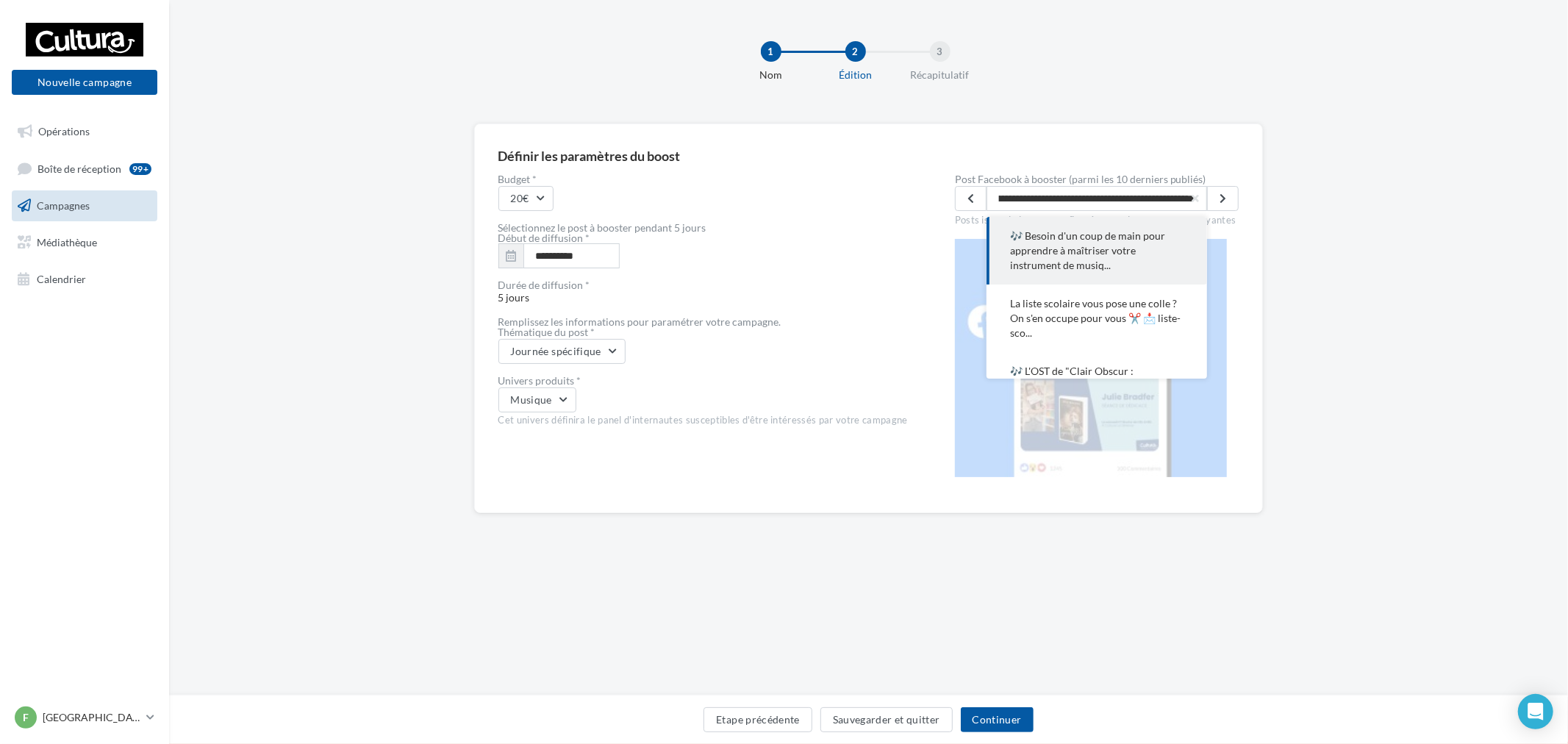
click at [1382, 248] on div "**********" at bounding box center [868, 342] width 1399 height 437
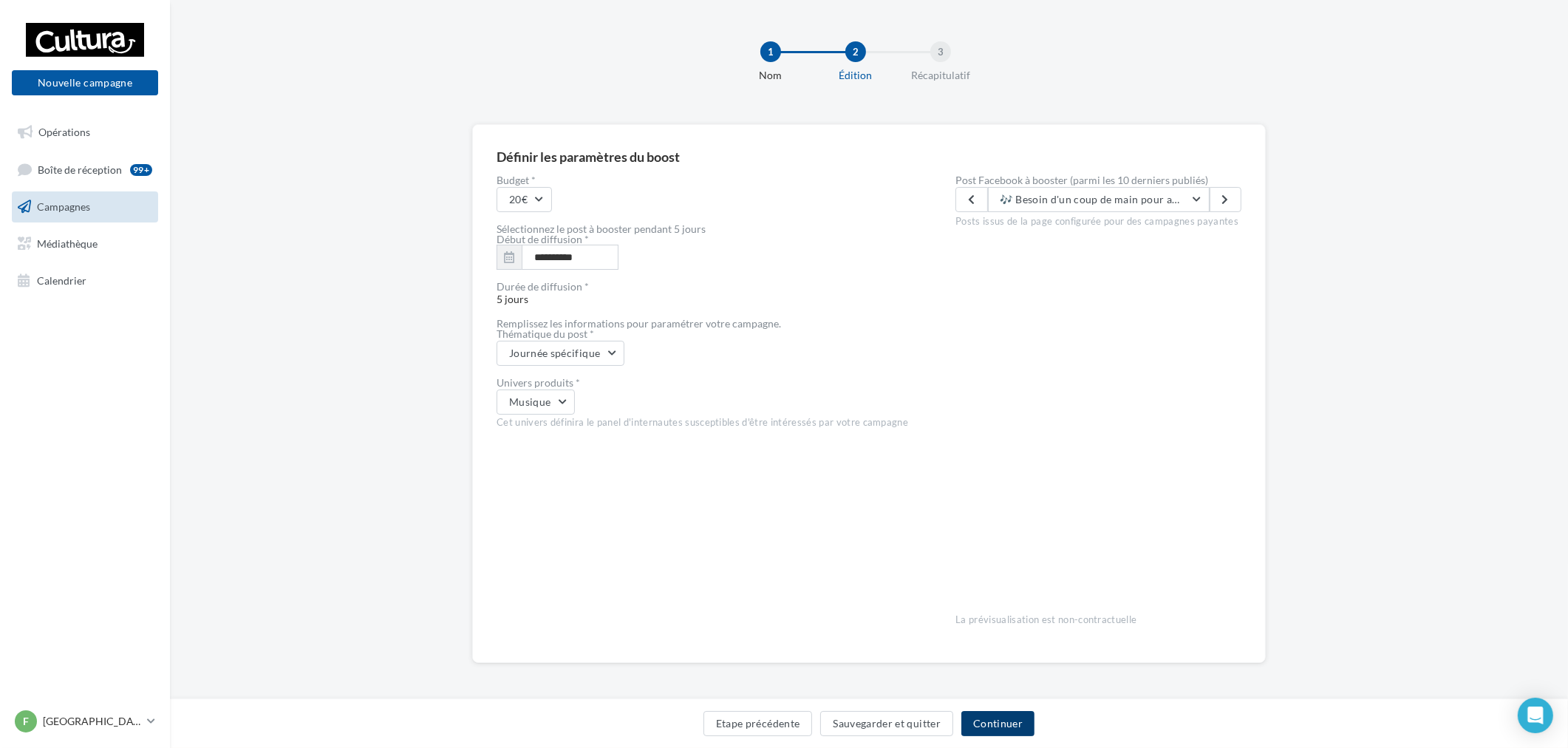
click at [995, 712] on button "Continuer" at bounding box center [997, 723] width 73 height 25
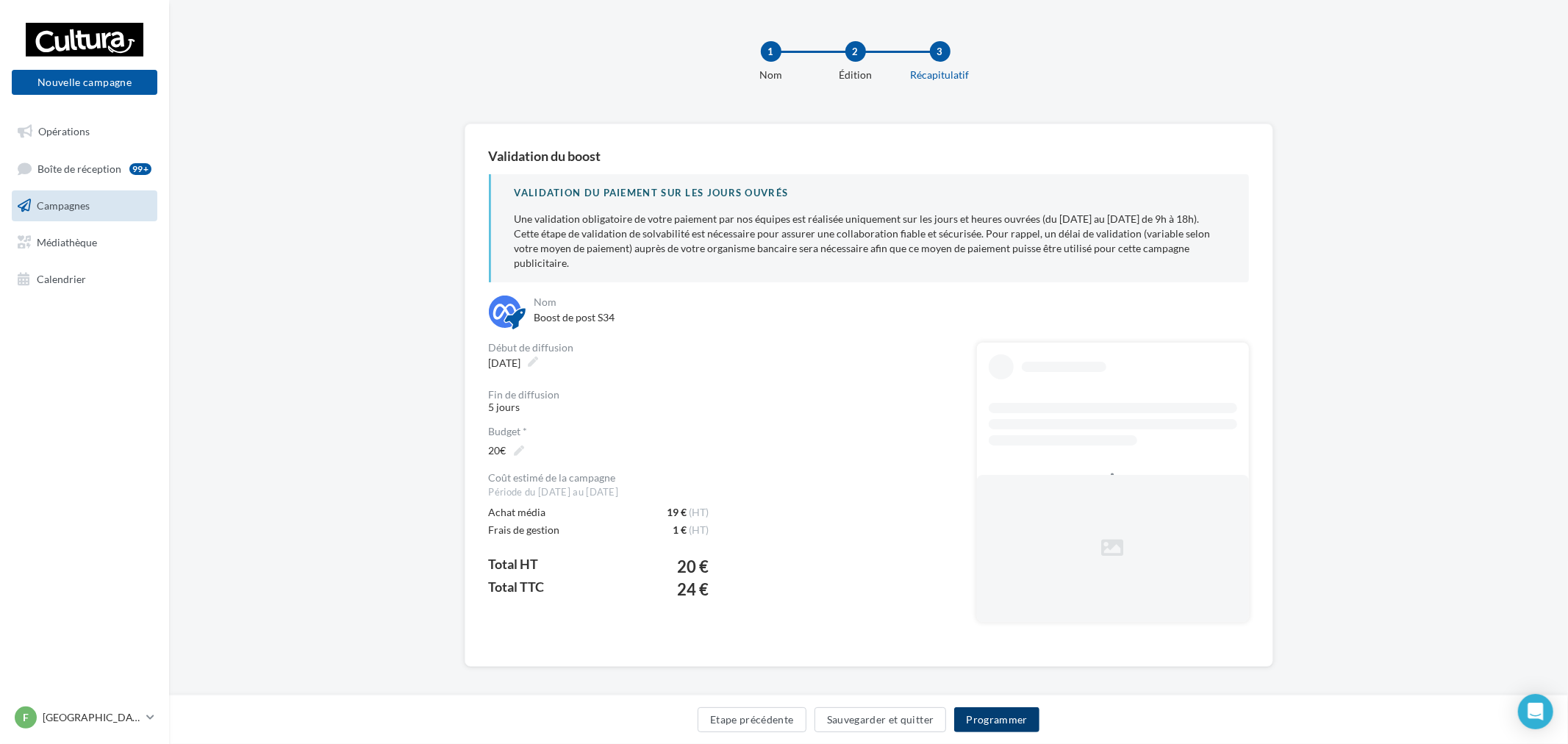
click at [1002, 707] on button "Programmer" at bounding box center [996, 719] width 85 height 25
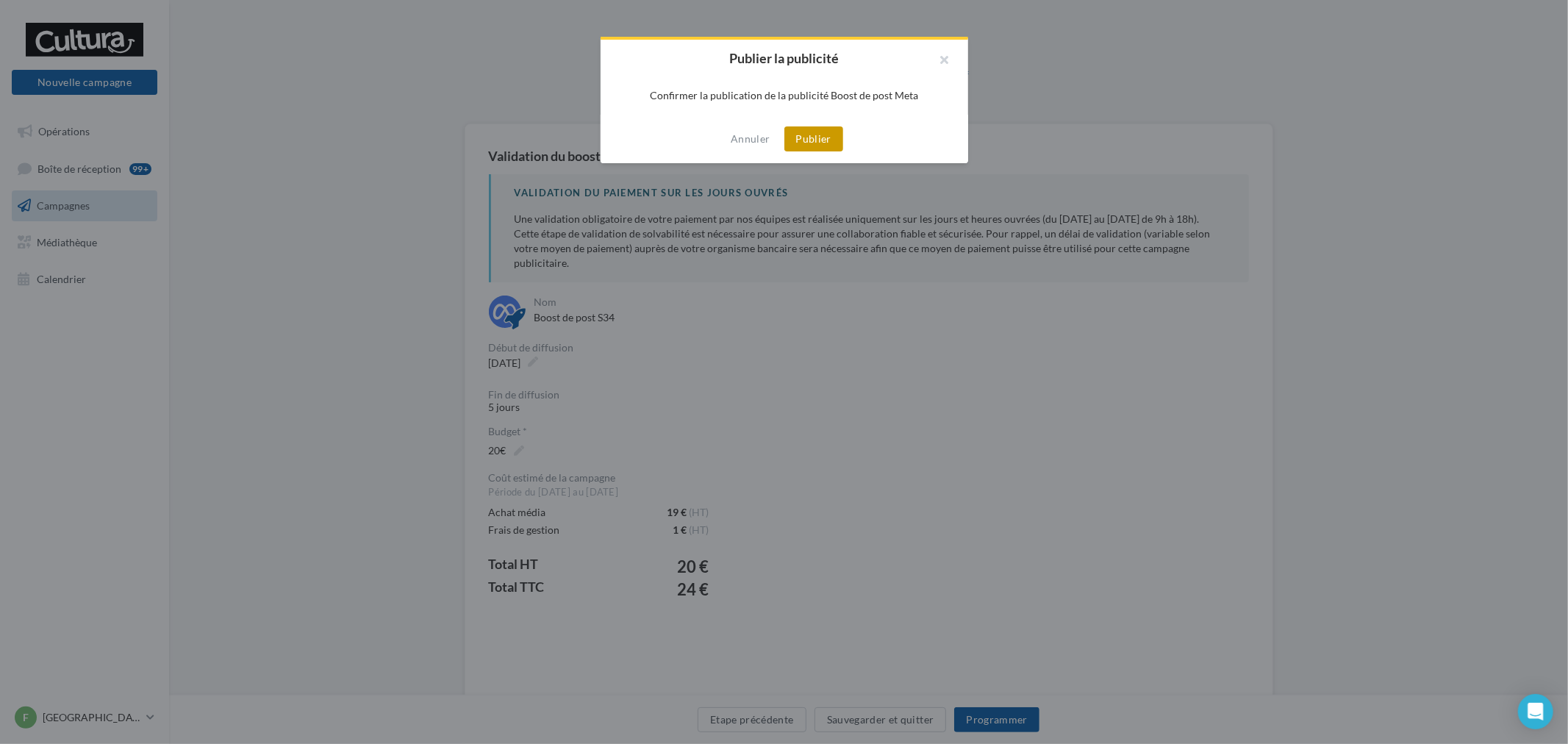
click at [828, 142] on button "Publier" at bounding box center [814, 139] width 59 height 25
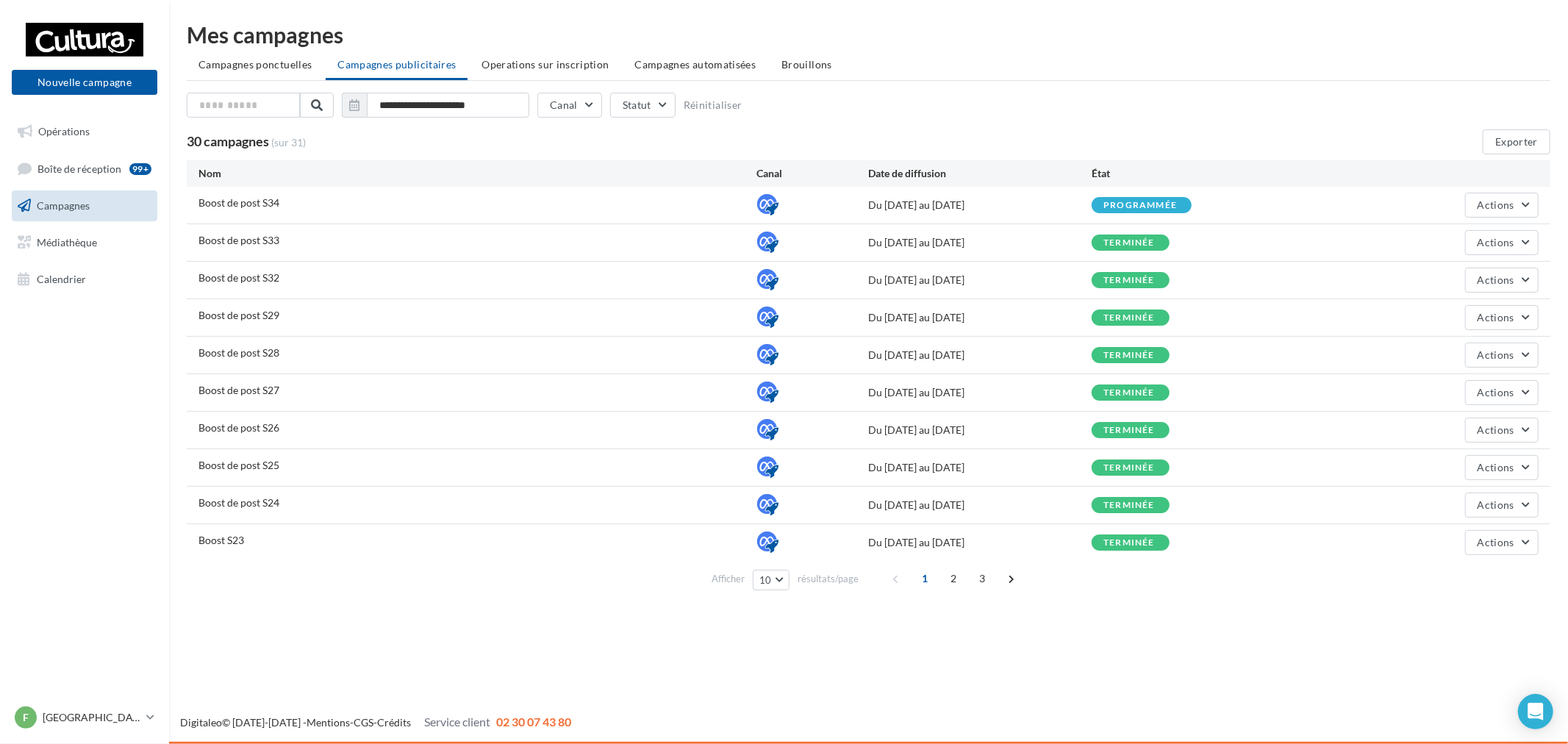
click at [62, 702] on nav "Nouvelle campagne Nouvelle campagne Opérations Boîte de réception 99+ Campagnes…" at bounding box center [84, 372] width 169 height 744
click at [85, 726] on div "F Franconville [EMAIL_ADDRESS][DOMAIN_NAME]" at bounding box center [77, 718] width 126 height 22
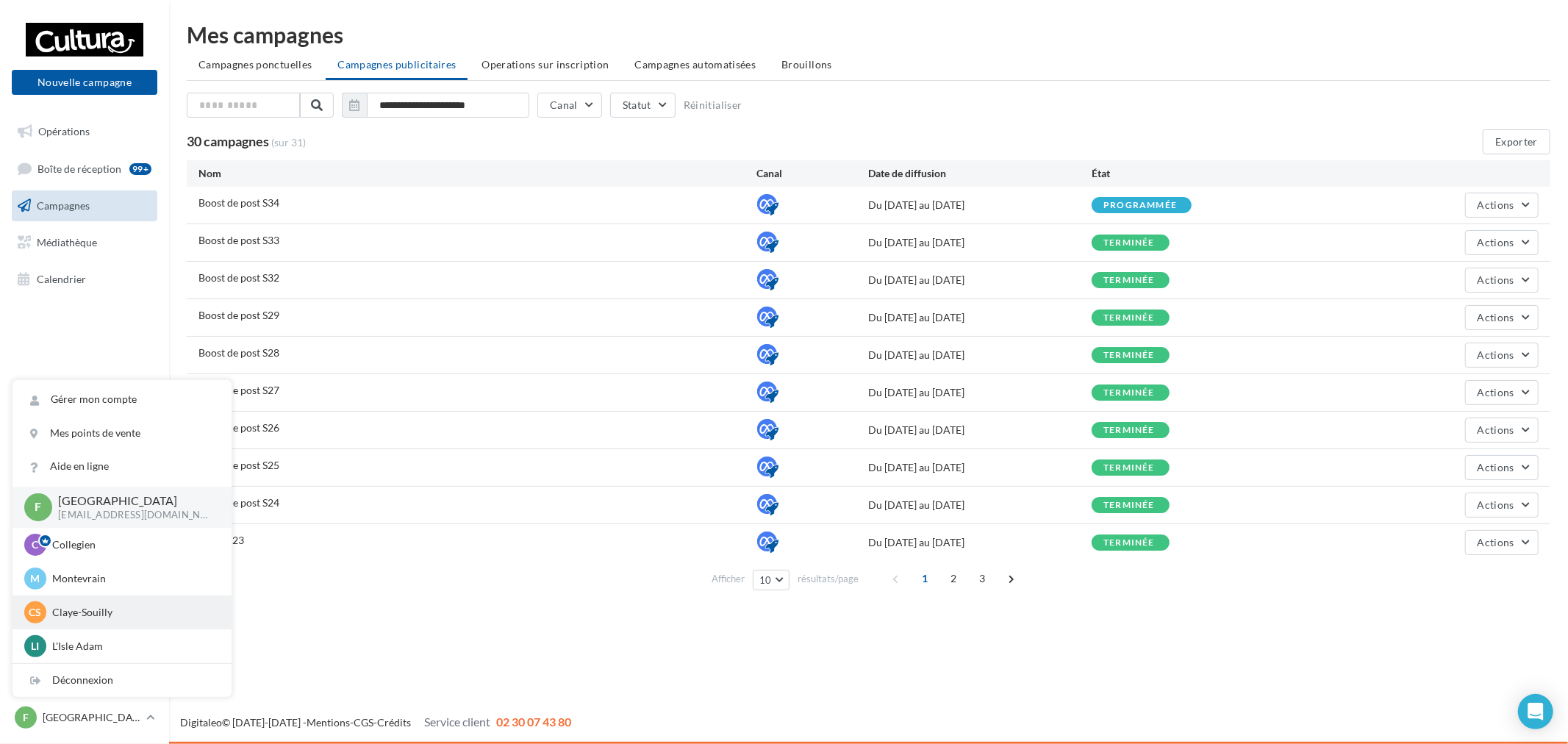
click at [107, 611] on p "Claye-Souilly" at bounding box center [133, 613] width 162 height 14
